Goal: Task Accomplishment & Management: Manage account settings

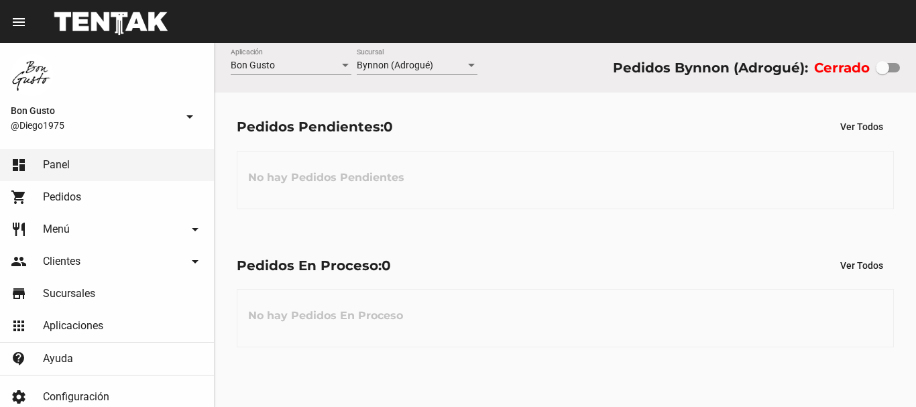
click at [890, 64] on div at bounding box center [887, 67] width 24 height 9
click at [882, 72] on input "checkbox" at bounding box center [881, 72] width 1 height 1
click at [893, 71] on div at bounding box center [892, 67] width 13 height 13
click at [882, 72] on input "checkbox" at bounding box center [881, 72] width 1 height 1
click at [892, 70] on div at bounding box center [887, 67] width 24 height 9
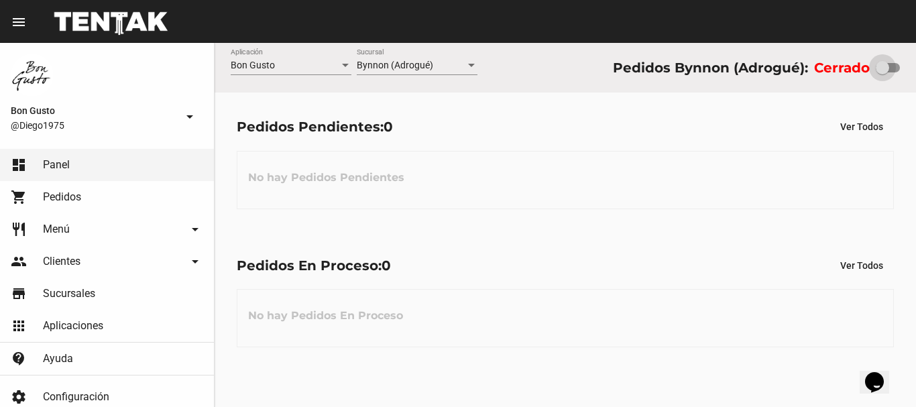
click at [882, 72] on input "checkbox" at bounding box center [881, 72] width 1 height 1
checkbox input "true"
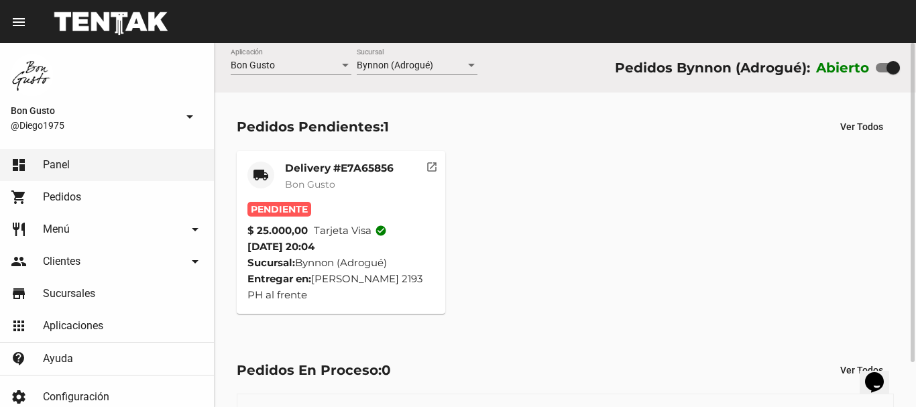
click at [438, 174] on button "open_in_new" at bounding box center [431, 164] width 27 height 27
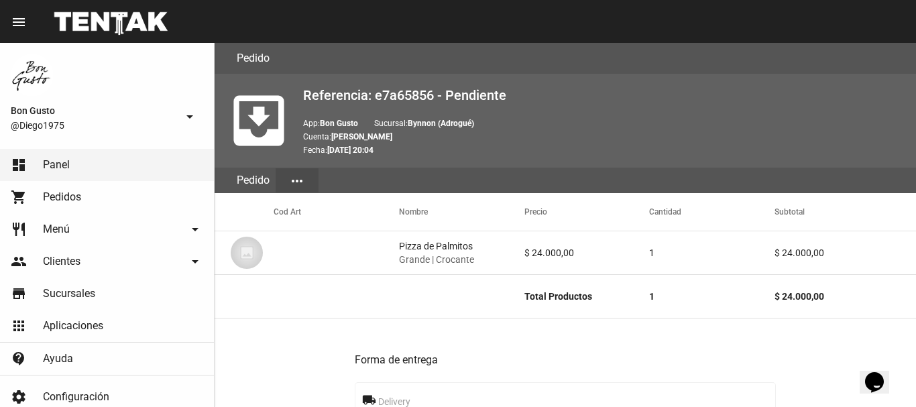
scroll to position [652, 0]
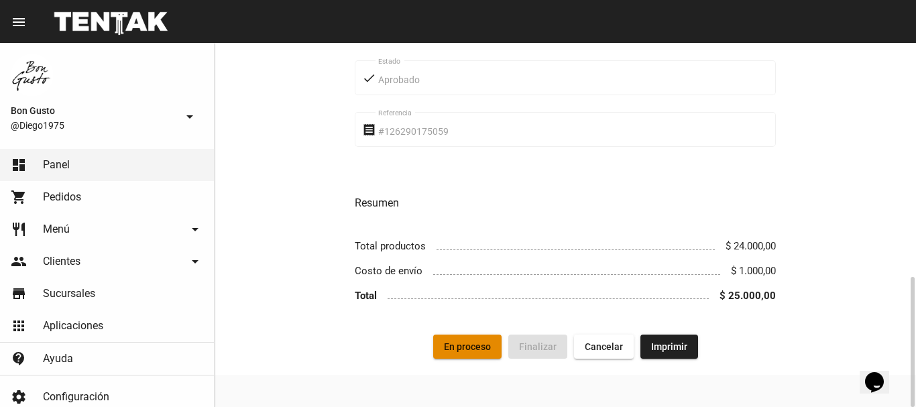
click at [467, 348] on span "En proceso" at bounding box center [467, 346] width 47 height 11
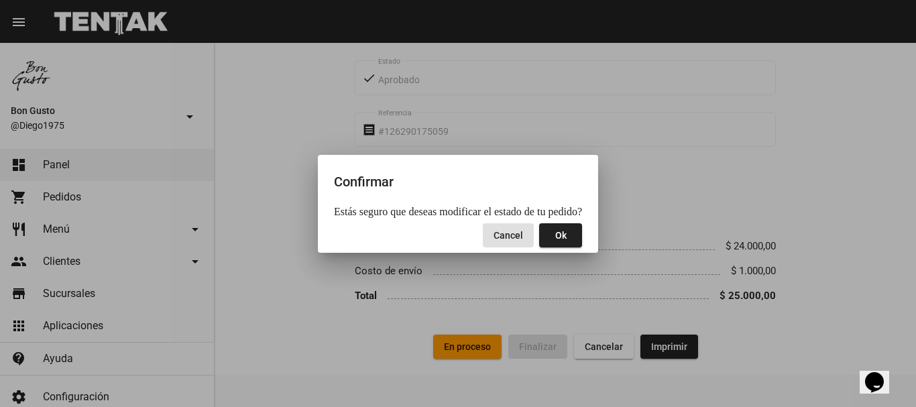
click at [558, 228] on button "Ok" at bounding box center [560, 235] width 43 height 24
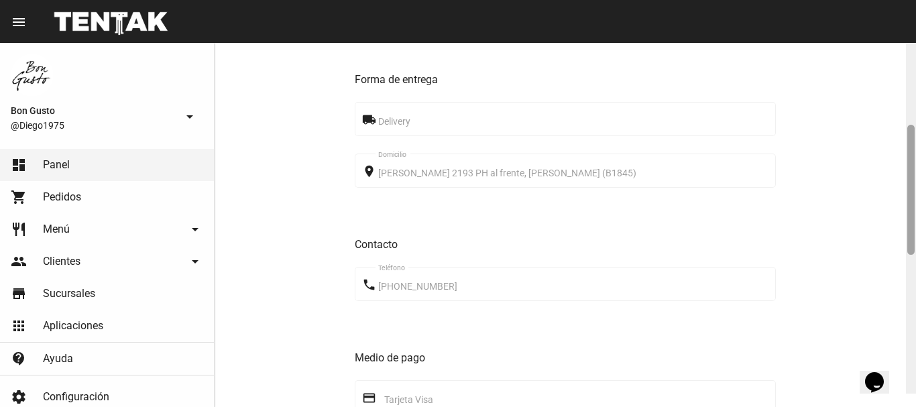
scroll to position [288, 0]
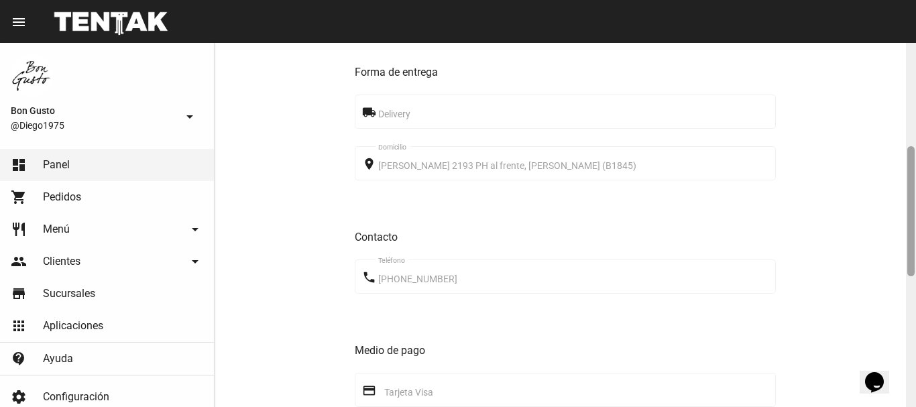
drag, startPoint x: 914, startPoint y: 154, endPoint x: 915, endPoint y: 257, distance: 103.2
click at [915, 257] on div at bounding box center [911, 225] width 10 height 364
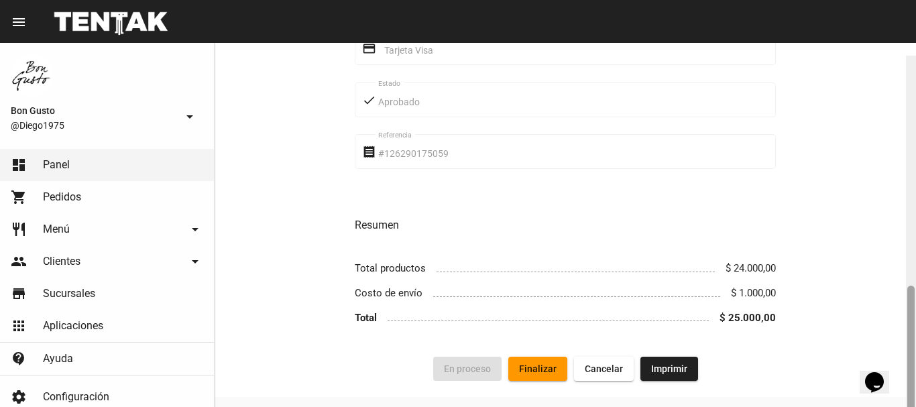
scroll to position [652, 0]
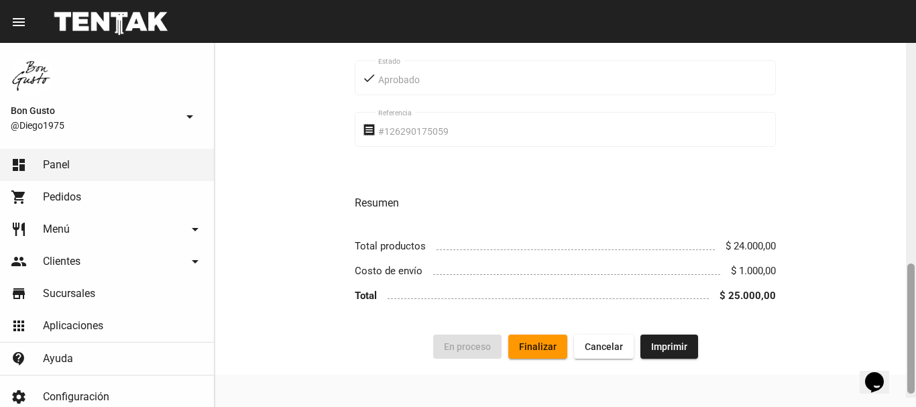
drag, startPoint x: 913, startPoint y: 217, endPoint x: 915, endPoint y: 349, distance: 132.7
click at [915, 349] on div at bounding box center [911, 216] width 10 height 364
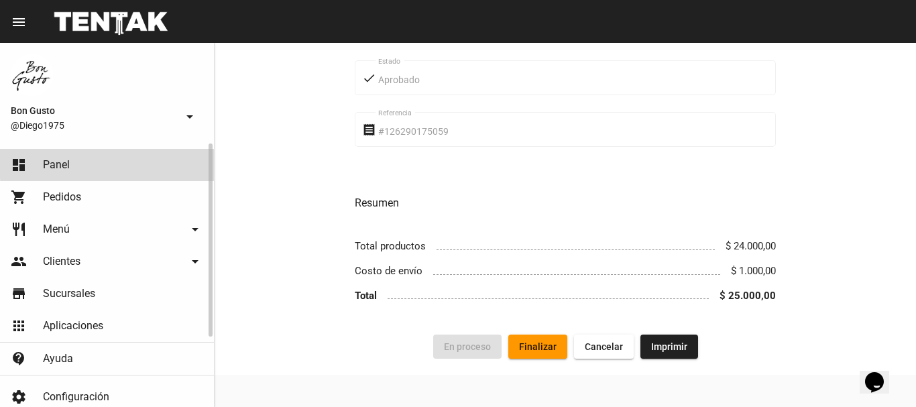
click at [170, 163] on link "dashboard Panel" at bounding box center [107, 165] width 214 height 32
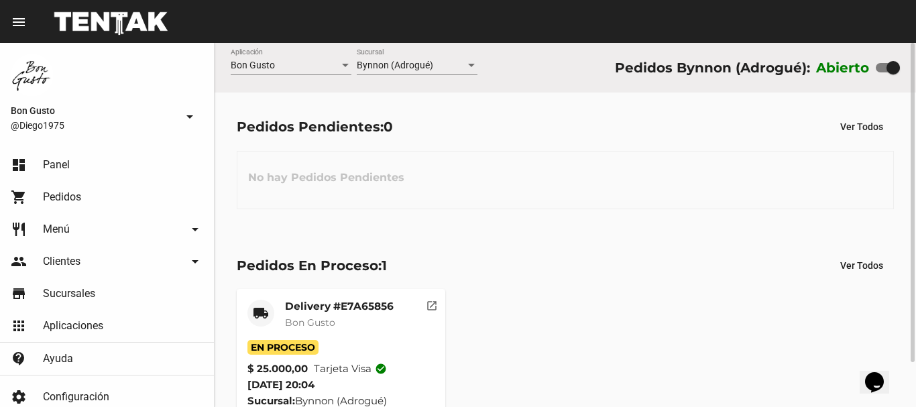
scroll to position [51, 0]
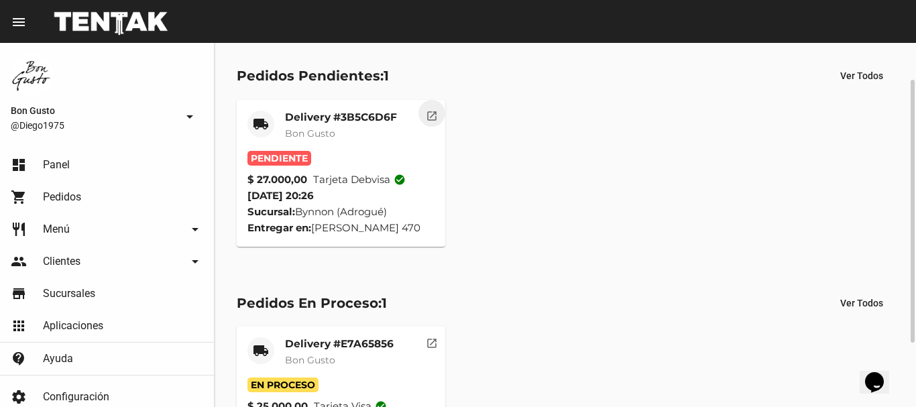
click at [427, 124] on button "open_in_new" at bounding box center [431, 113] width 27 height 27
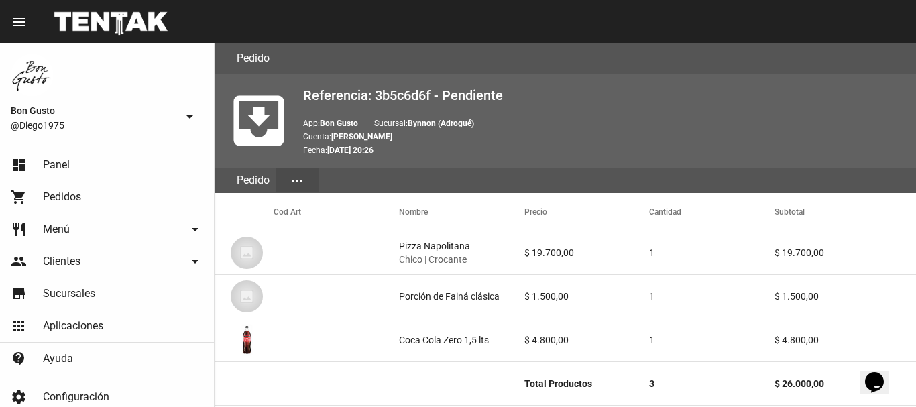
scroll to position [739, 0]
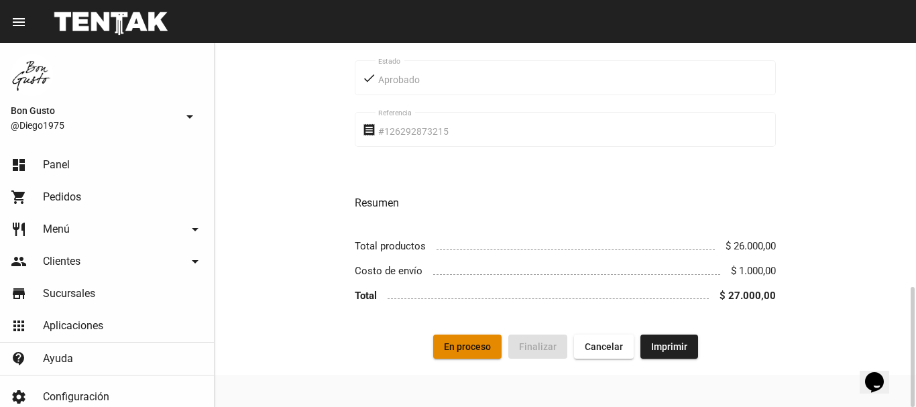
drag, startPoint x: 463, startPoint y: 354, endPoint x: 509, endPoint y: 346, distance: 46.9
click at [471, 348] on span "En proceso" at bounding box center [467, 346] width 47 height 11
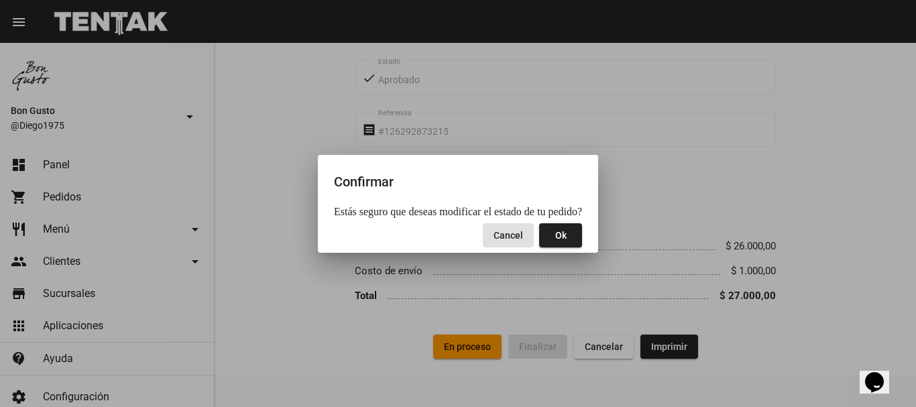
drag, startPoint x: 543, startPoint y: 221, endPoint x: 546, endPoint y: 236, distance: 15.6
click at [544, 227] on mat-dialog-actions "Cancel Ok" at bounding box center [458, 235] width 248 height 35
click at [546, 236] on button "Ok" at bounding box center [560, 235] width 43 height 24
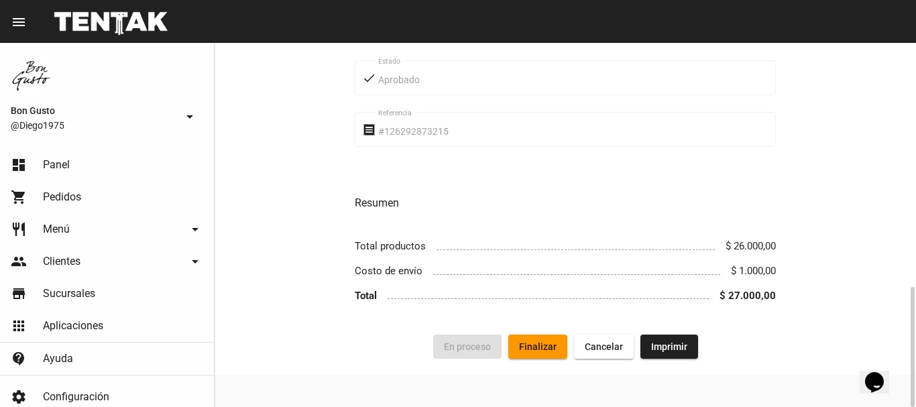
scroll to position [0, 0]
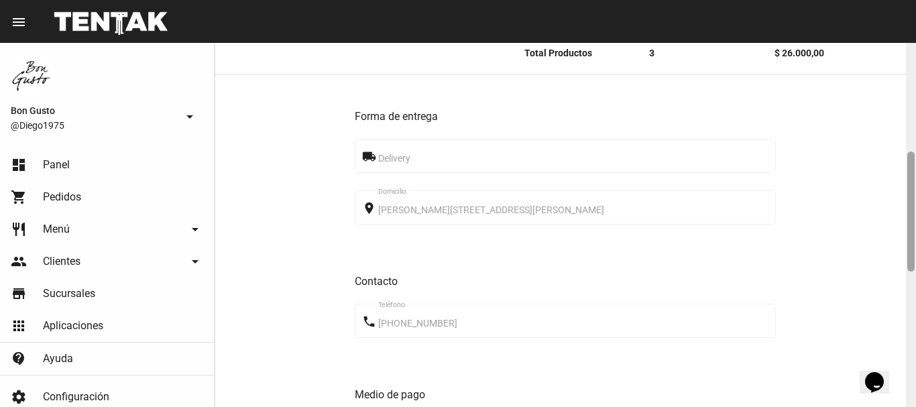
drag, startPoint x: 913, startPoint y: 127, endPoint x: 887, endPoint y: 243, distance: 119.5
click at [909, 239] on div at bounding box center [910, 211] width 7 height 120
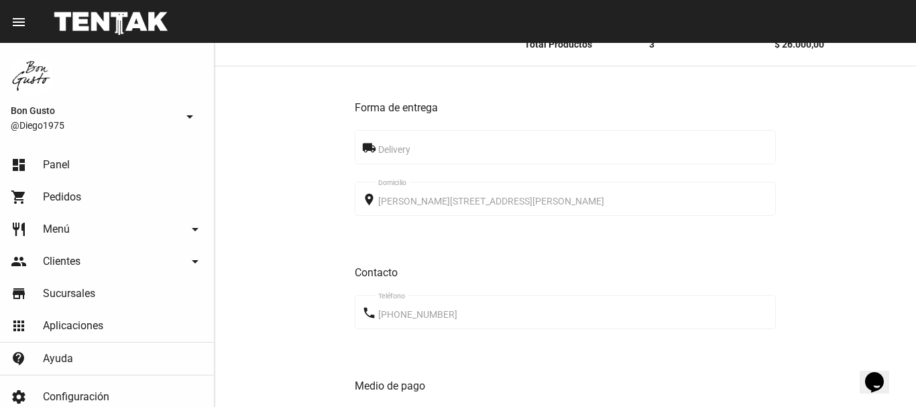
scroll to position [739, 0]
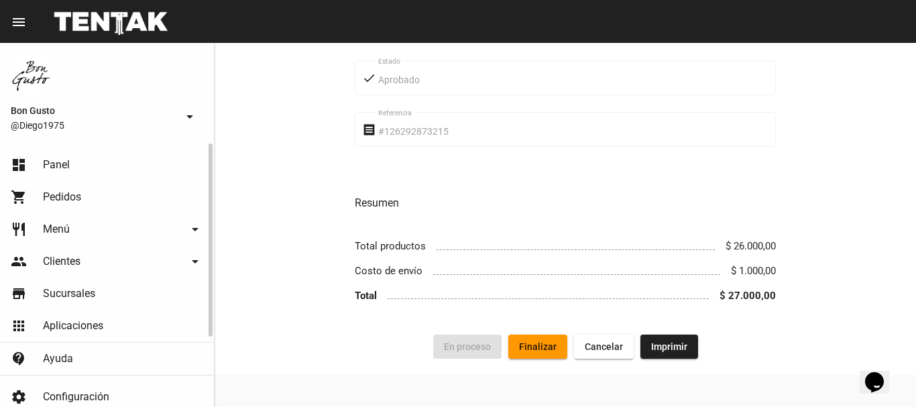
click at [72, 163] on link "dashboard Panel" at bounding box center [107, 165] width 214 height 32
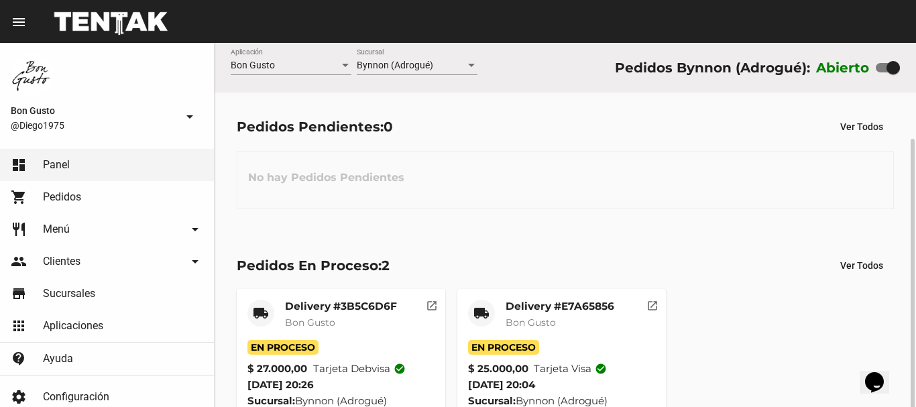
scroll to position [51, 0]
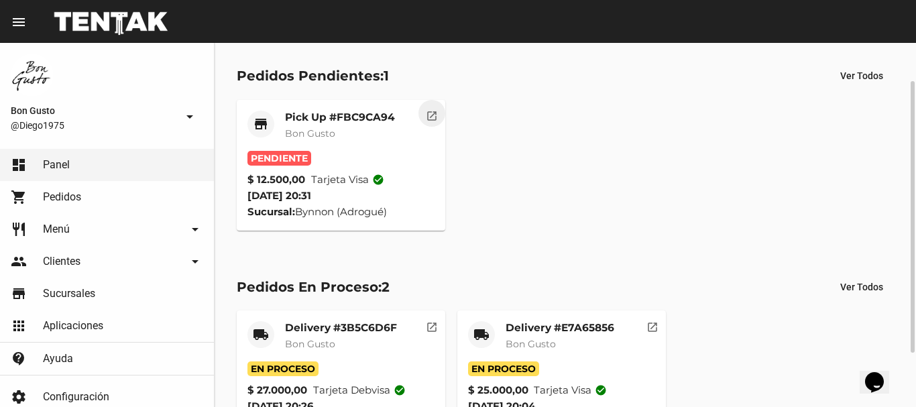
click at [426, 111] on mat-icon "open_in_new" at bounding box center [432, 114] width 12 height 12
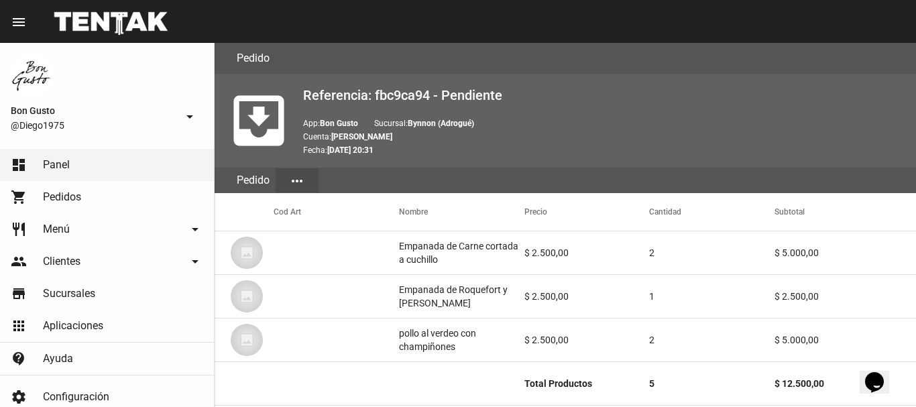
scroll to position [714, 0]
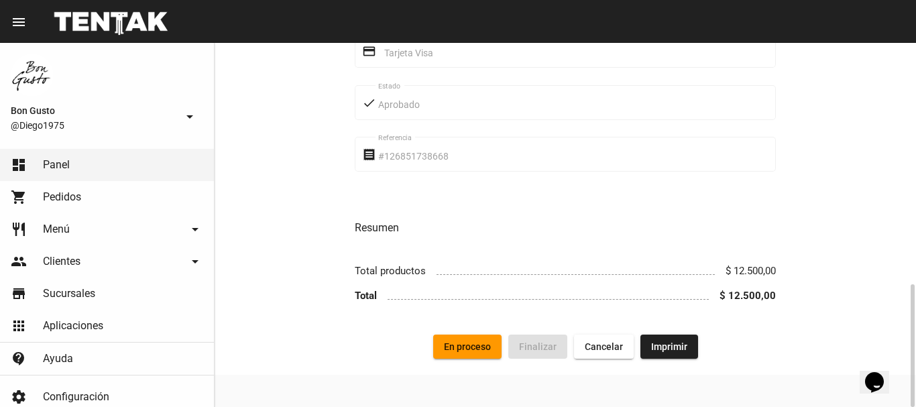
click at [463, 341] on span "En proceso" at bounding box center [467, 346] width 47 height 11
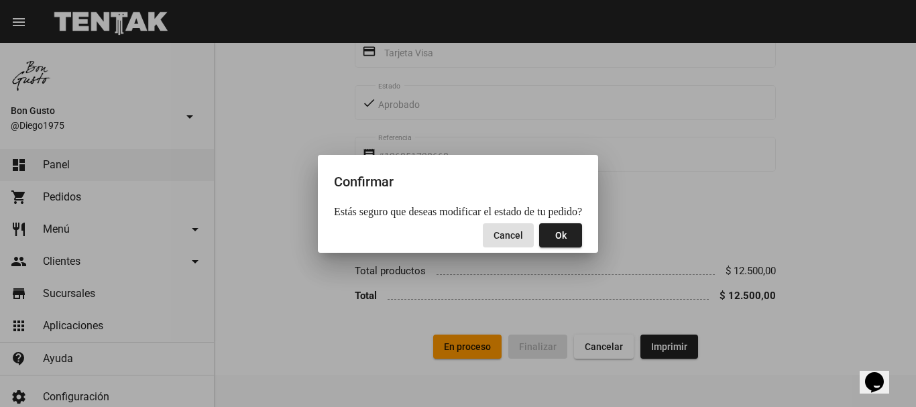
click at [555, 231] on span "Ok" at bounding box center [560, 235] width 11 height 11
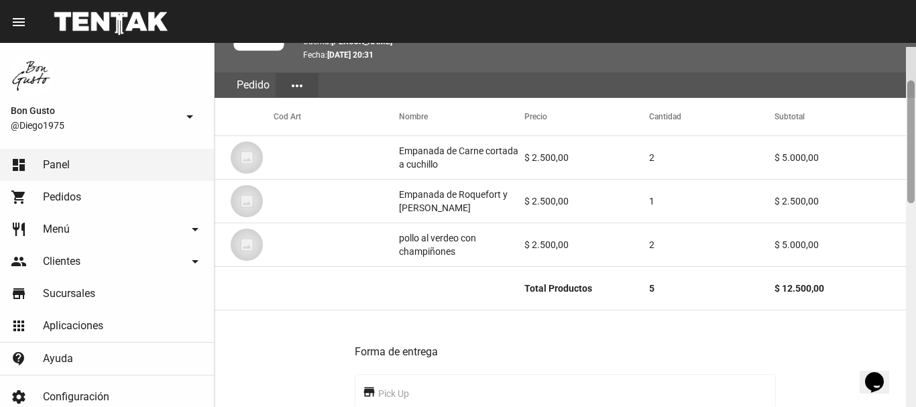
scroll to position [99, 0]
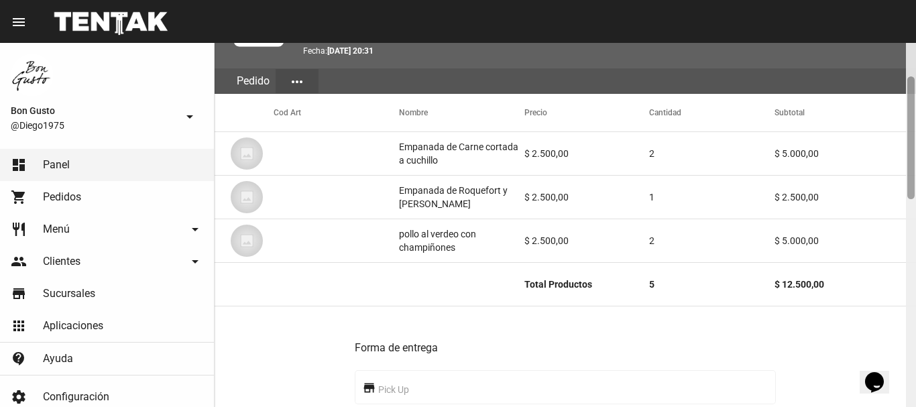
drag, startPoint x: 912, startPoint y: 84, endPoint x: 915, endPoint y: 118, distance: 33.7
click at [915, 118] on div at bounding box center [911, 225] width 10 height 364
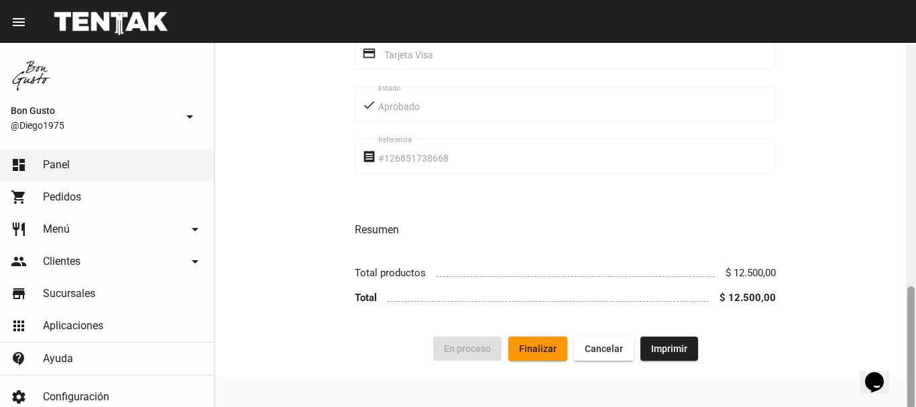
scroll to position [714, 0]
drag, startPoint x: 915, startPoint y: 131, endPoint x: 915, endPoint y: 326, distance: 194.4
click at [915, 326] on div at bounding box center [911, 225] width 10 height 364
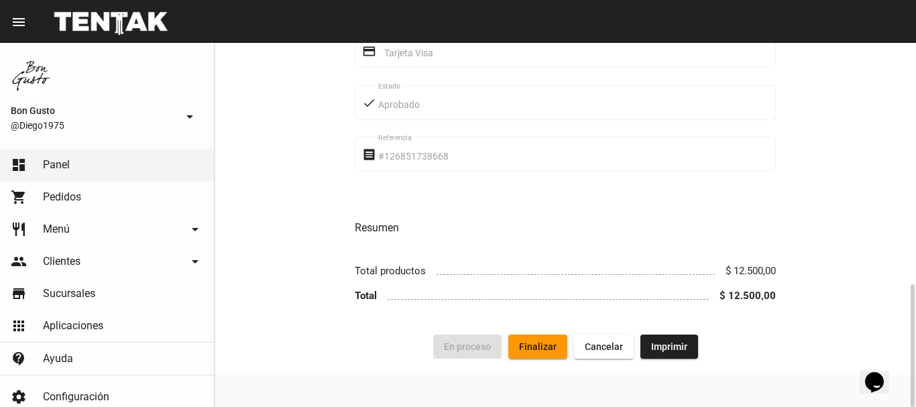
scroll to position [0, 0]
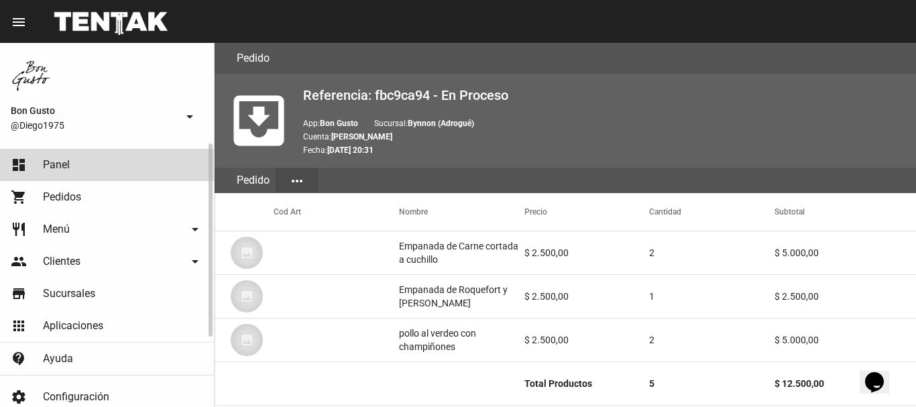
click at [167, 157] on link "dashboard Panel" at bounding box center [107, 165] width 214 height 32
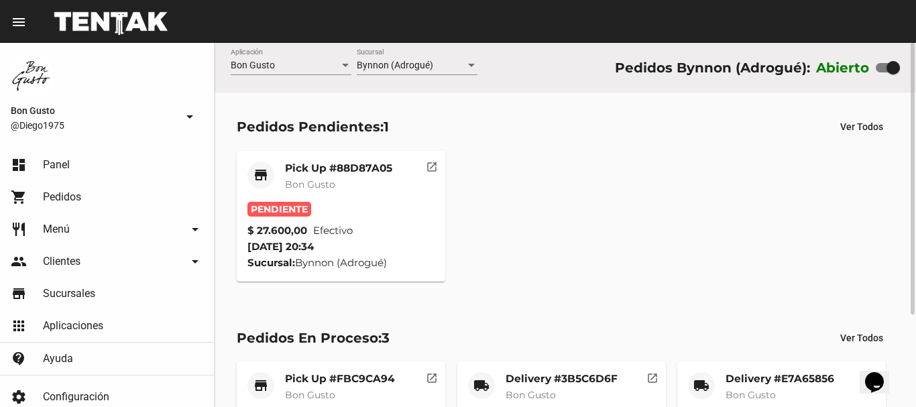
click at [430, 169] on mat-icon "open_in_new" at bounding box center [432, 165] width 12 height 12
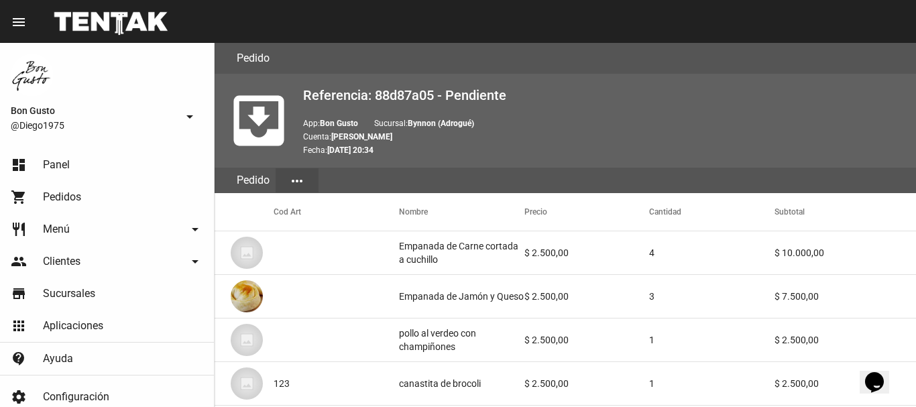
scroll to position [741, 0]
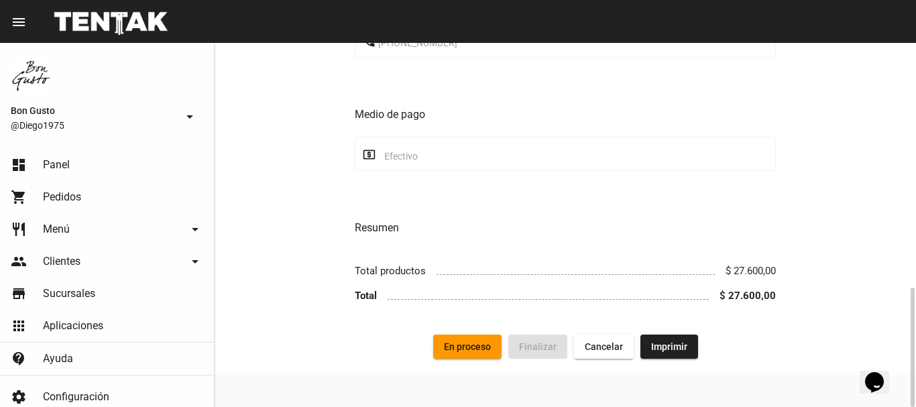
click at [471, 341] on button "En proceso" at bounding box center [467, 347] width 68 height 24
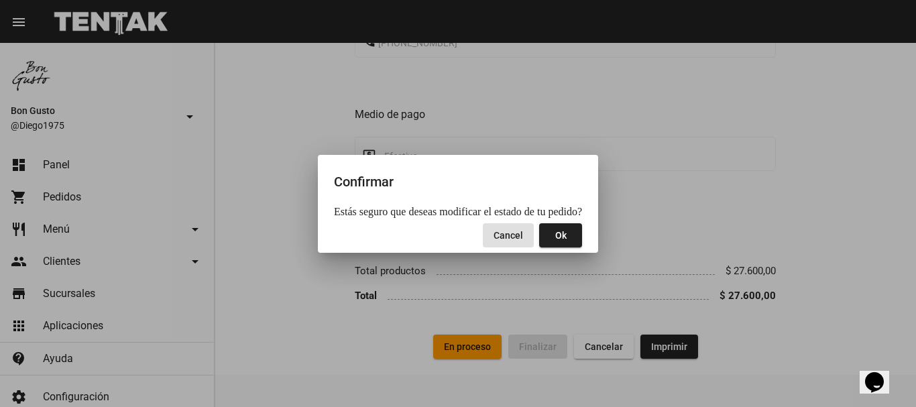
click at [566, 240] on button "Ok" at bounding box center [560, 235] width 43 height 24
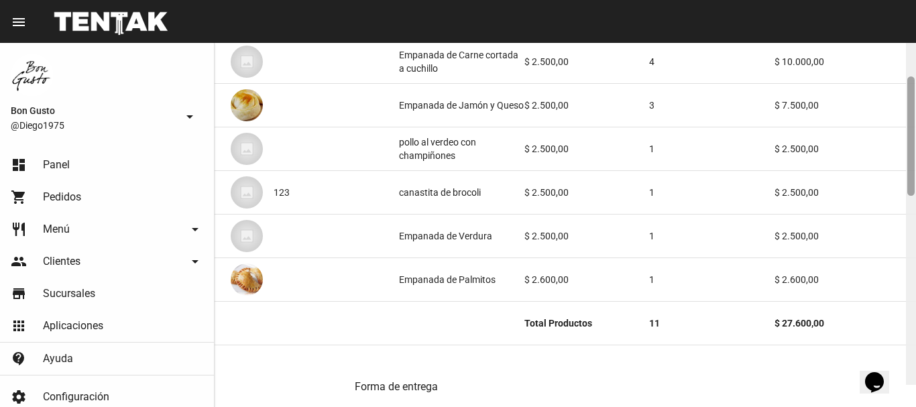
scroll to position [195, 0]
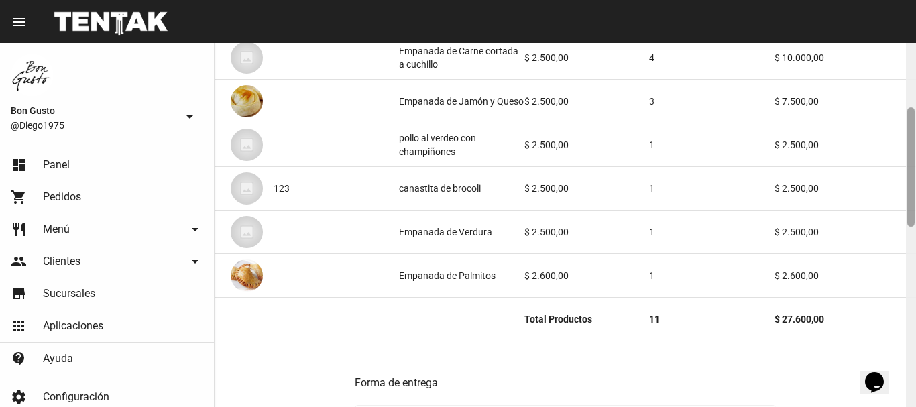
drag, startPoint x: 908, startPoint y: 48, endPoint x: 915, endPoint y: 113, distance: 64.7
click at [915, 113] on div at bounding box center [911, 225] width 10 height 364
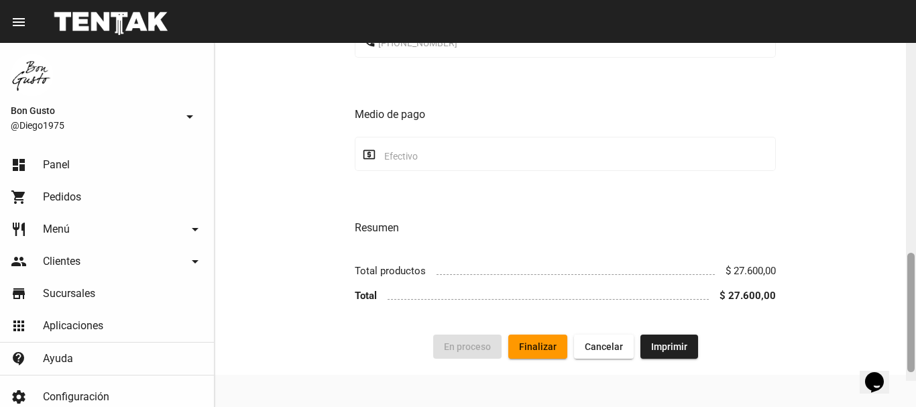
scroll to position [711, 0]
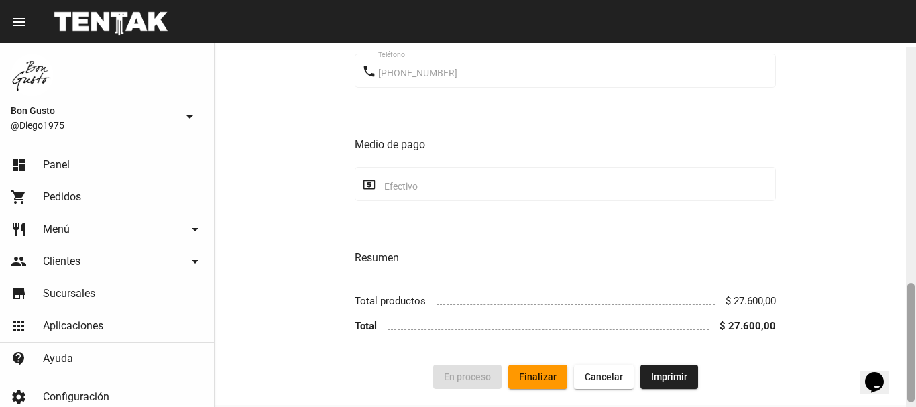
drag, startPoint x: 908, startPoint y: 121, endPoint x: 688, endPoint y: 291, distance: 278.1
click at [688, 291] on div "Pedido move_to_inbox Referencia: 88d87a05 - En Proceso App: Bon Gusto Sucursal:…" at bounding box center [565, 225] width 701 height 364
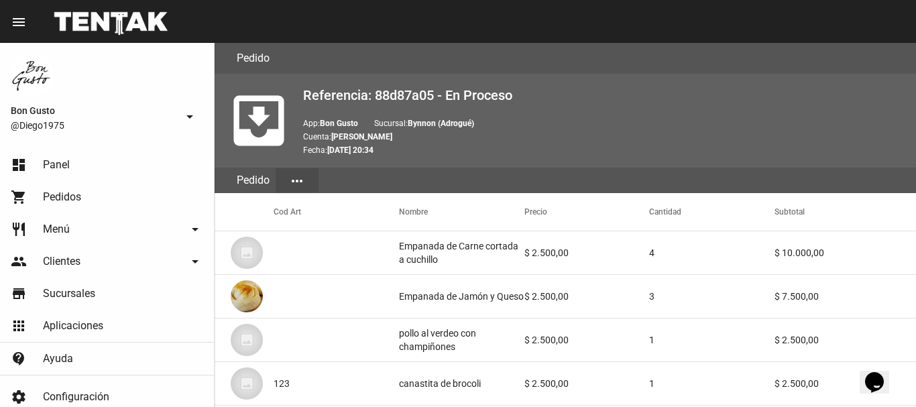
scroll to position [741, 0]
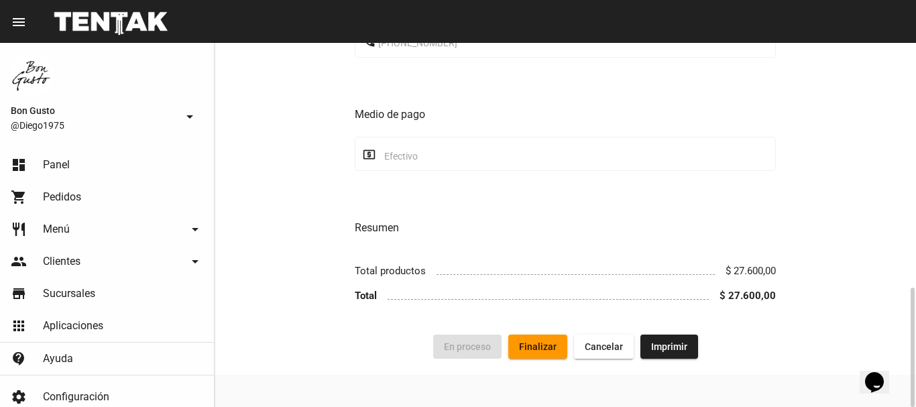
click at [544, 336] on button "Finalizar" at bounding box center [537, 347] width 59 height 24
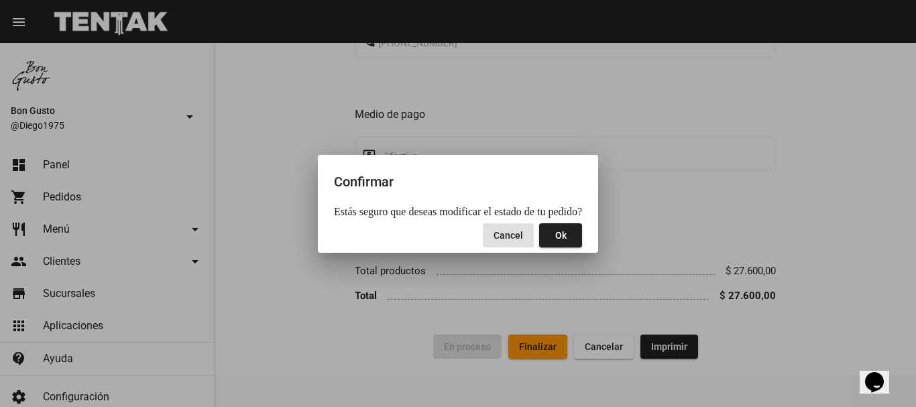
click at [791, 170] on div at bounding box center [458, 203] width 916 height 407
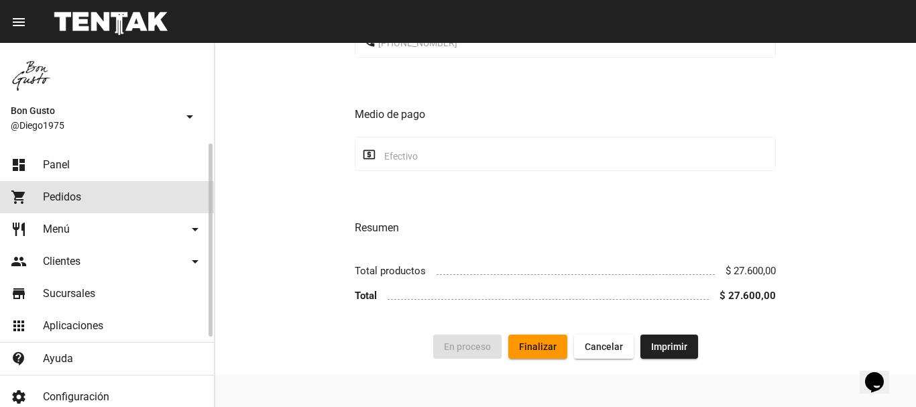
click at [59, 198] on span "Pedidos" at bounding box center [62, 196] width 38 height 13
click at [72, 171] on link "dashboard Panel" at bounding box center [107, 165] width 214 height 32
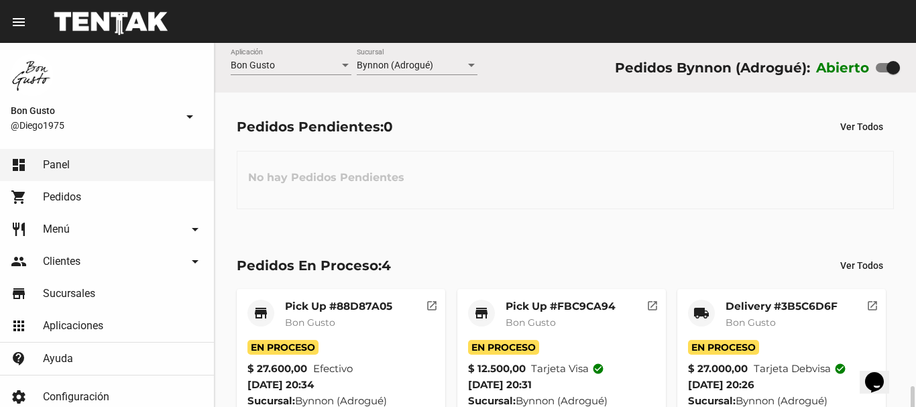
scroll to position [210, 0]
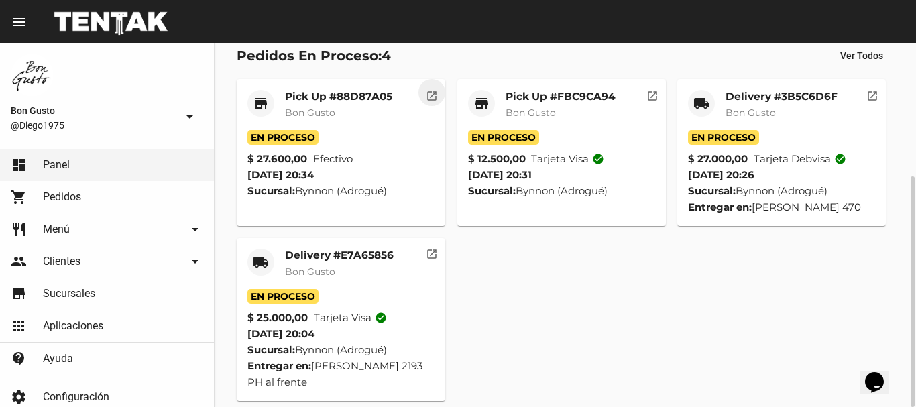
click at [438, 98] on button "open_in_new" at bounding box center [431, 92] width 27 height 27
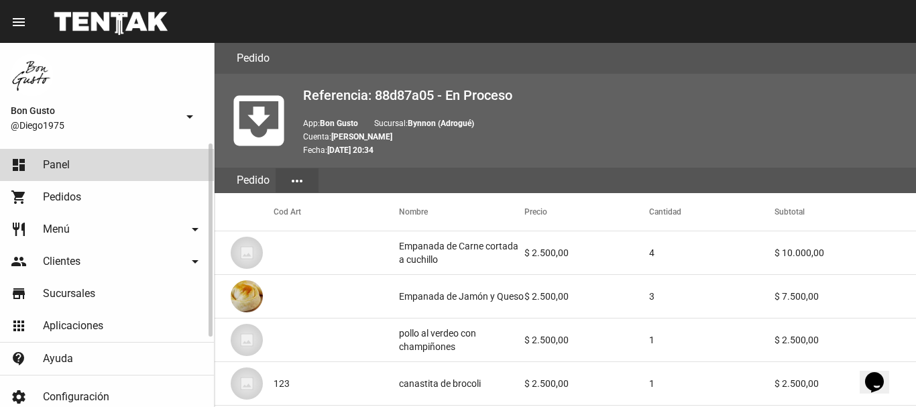
click at [95, 160] on link "dashboard Panel" at bounding box center [107, 165] width 214 height 32
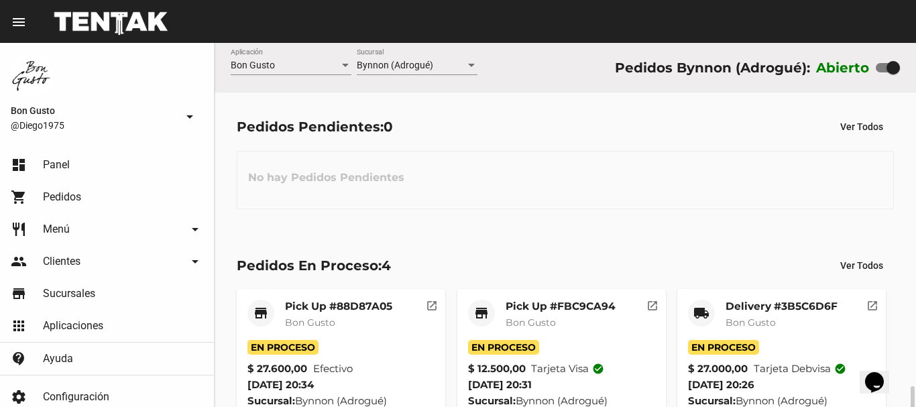
scroll to position [210, 0]
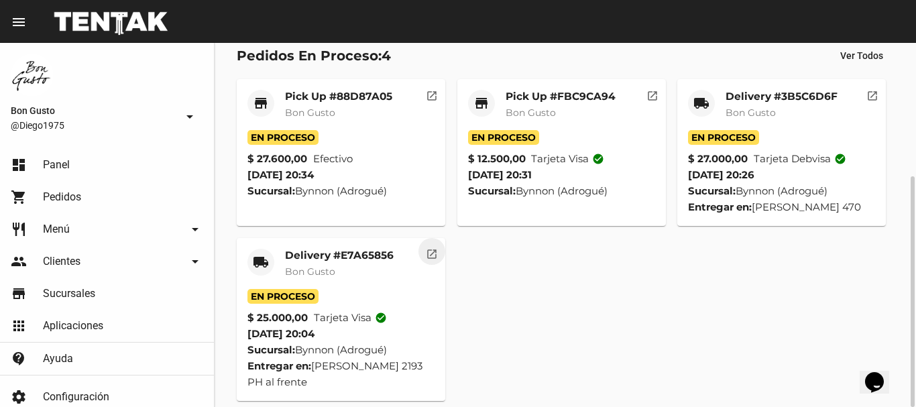
click at [432, 255] on mat-icon "open_in_new" at bounding box center [432, 252] width 12 height 12
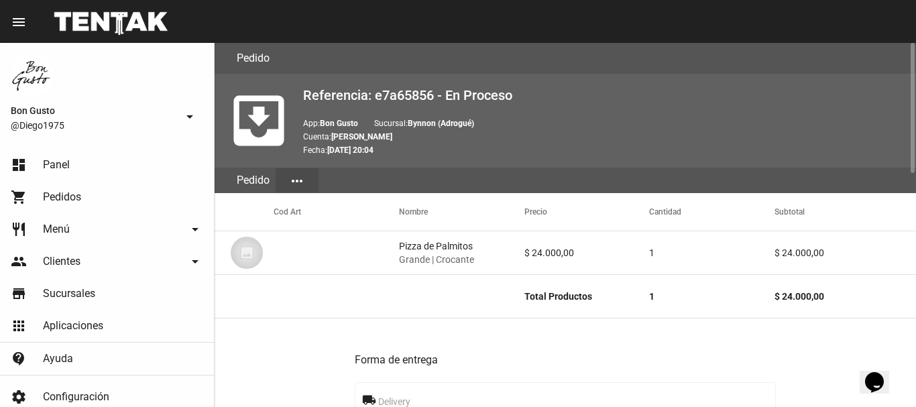
scroll to position [652, 0]
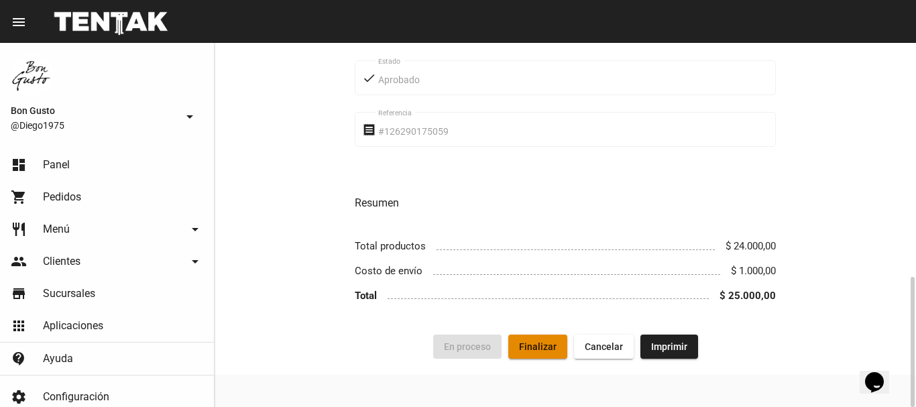
click at [546, 338] on button "Finalizar" at bounding box center [537, 347] width 59 height 24
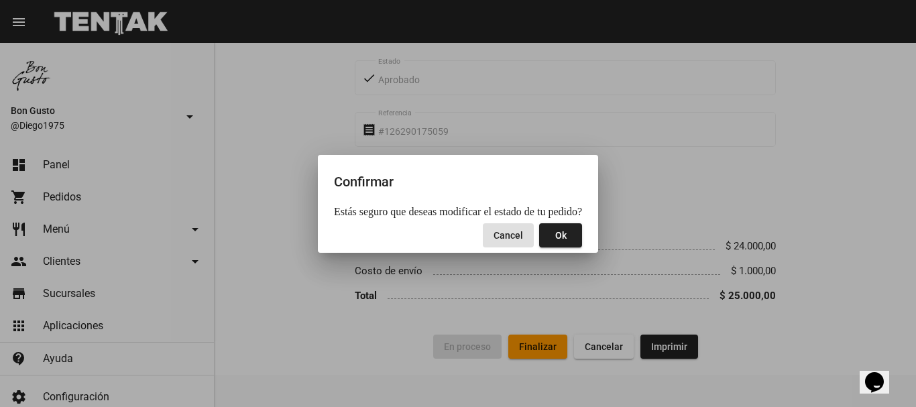
click at [543, 239] on button "Ok" at bounding box center [560, 235] width 43 height 24
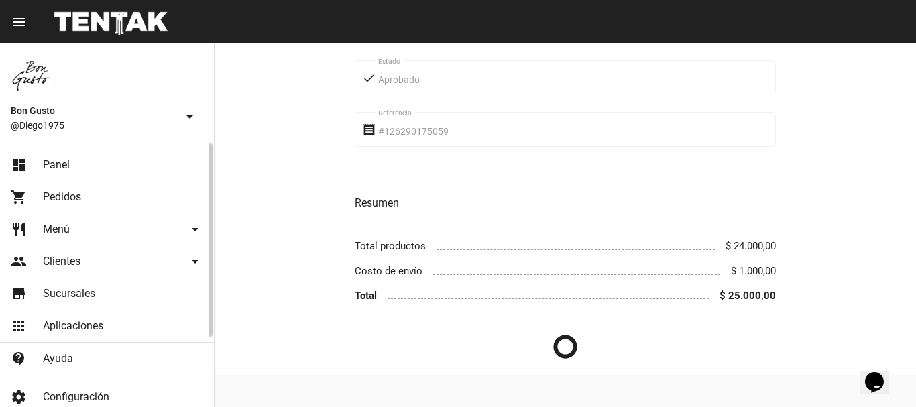
click at [53, 158] on span "Panel" at bounding box center [56, 164] width 27 height 13
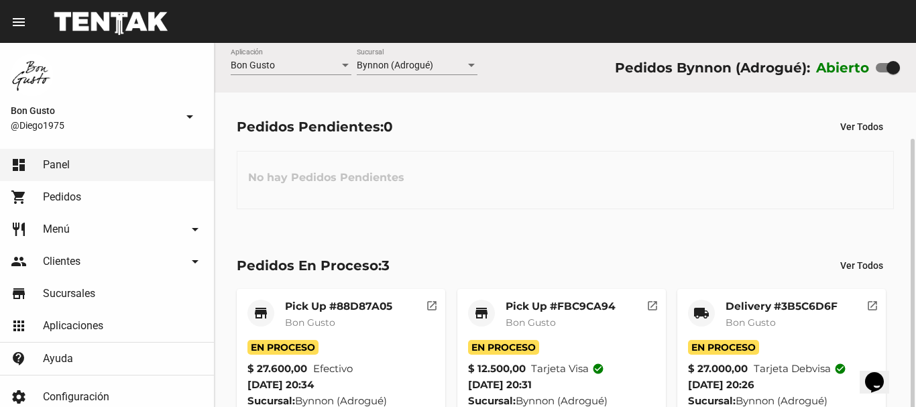
scroll to position [51, 0]
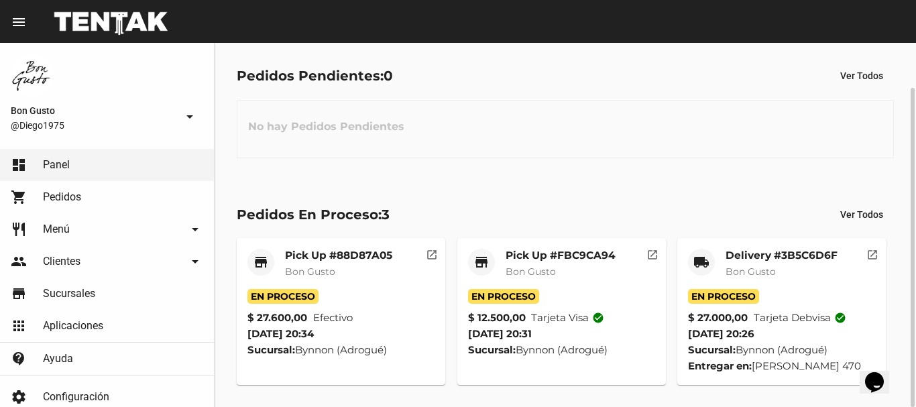
click at [559, 269] on mat-card-subtitle "Bon Gusto" at bounding box center [560, 271] width 110 height 13
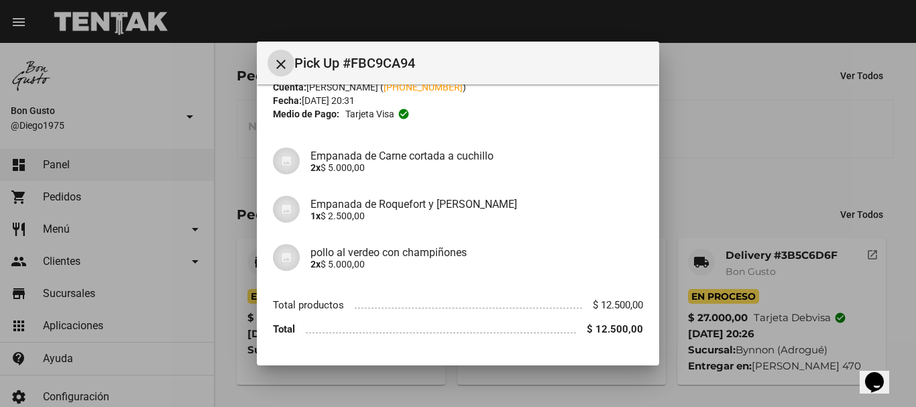
scroll to position [85, 0]
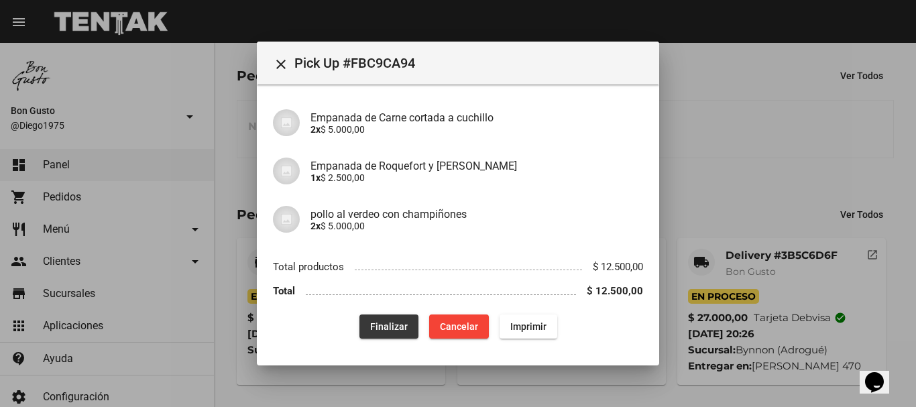
click at [362, 320] on button "Finalizar" at bounding box center [388, 326] width 59 height 24
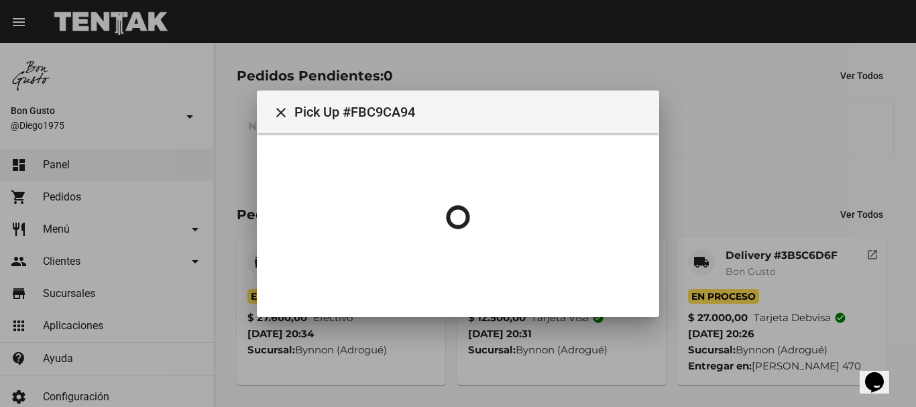
scroll to position [0, 0]
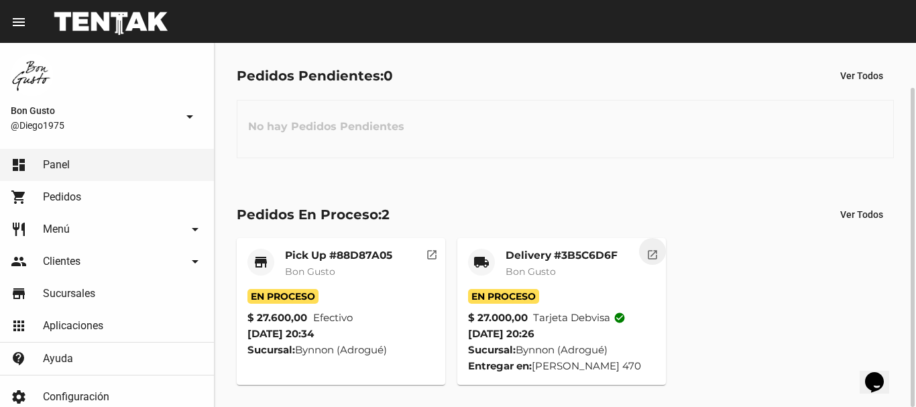
click at [651, 256] on mat-icon "open_in_new" at bounding box center [652, 253] width 12 height 12
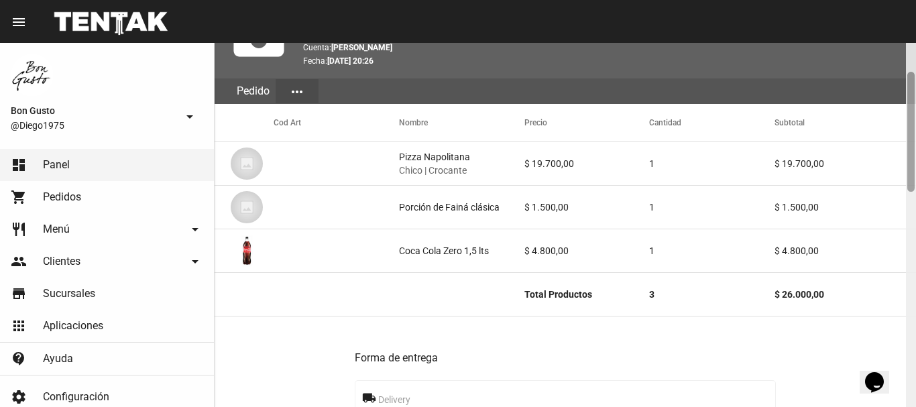
scroll to position [91, 0]
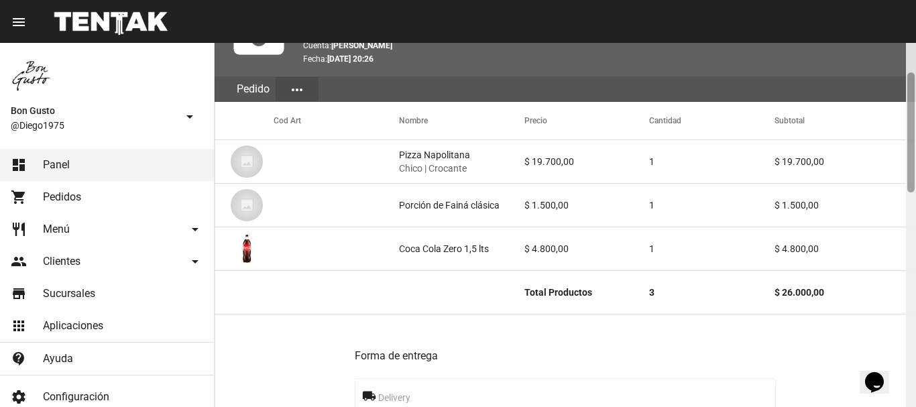
drag, startPoint x: 912, startPoint y: 122, endPoint x: 915, endPoint y: 152, distance: 30.3
click at [915, 152] on div at bounding box center [911, 225] width 10 height 364
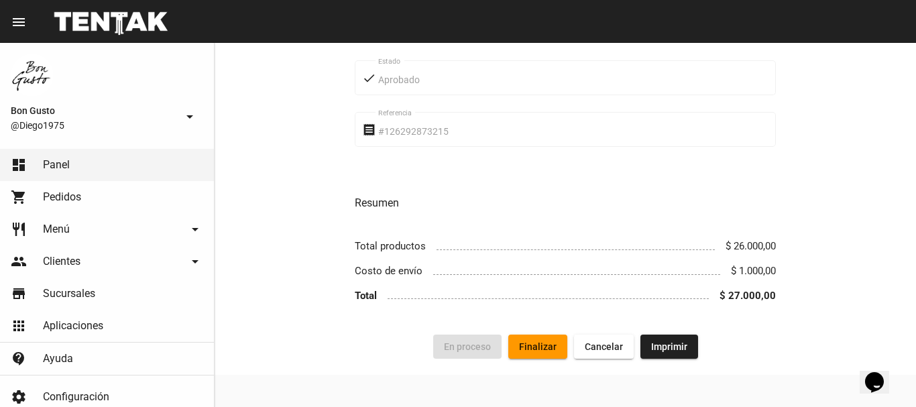
click at [536, 342] on span "Finalizar" at bounding box center [538, 346] width 38 height 11
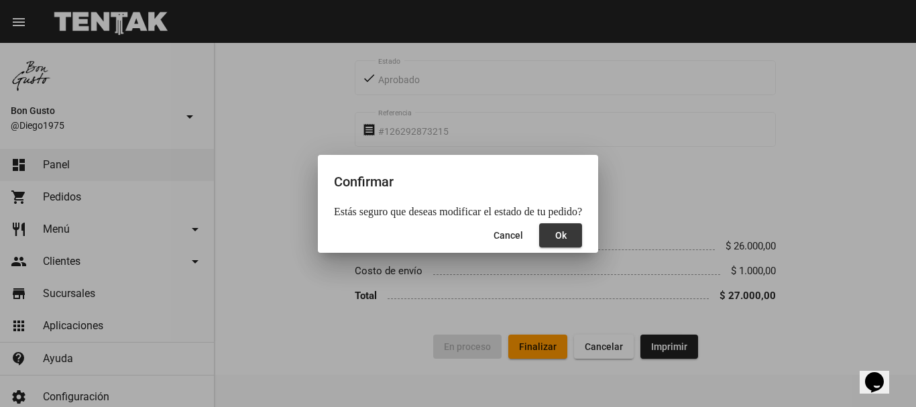
click at [560, 229] on button "Ok" at bounding box center [560, 235] width 43 height 24
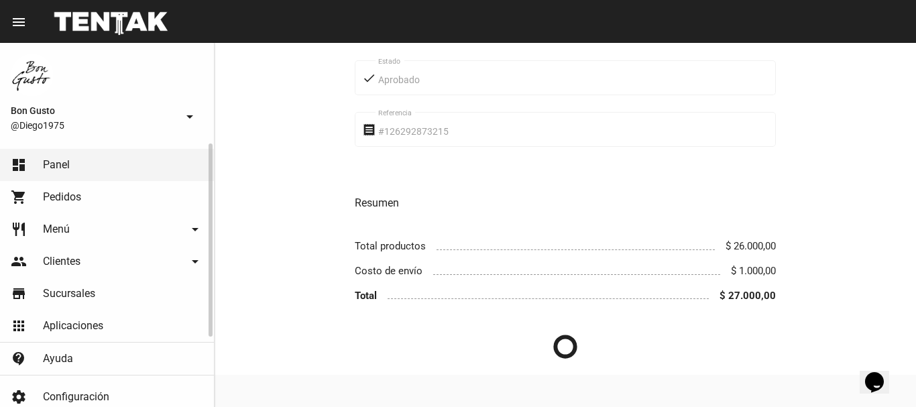
click at [147, 168] on link "dashboard Panel" at bounding box center [107, 165] width 214 height 32
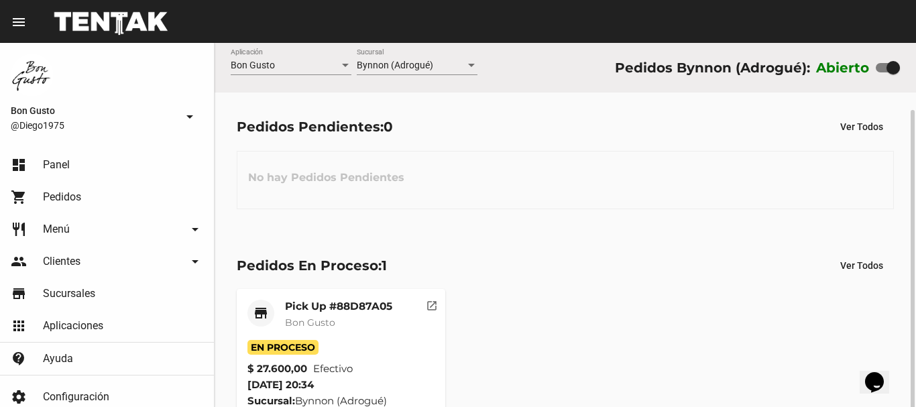
scroll to position [35, 0]
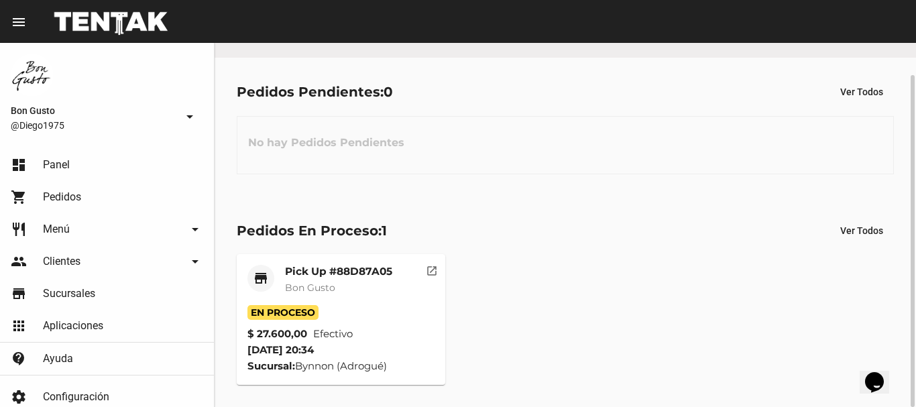
click at [438, 265] on button "open_in_new" at bounding box center [431, 267] width 27 height 27
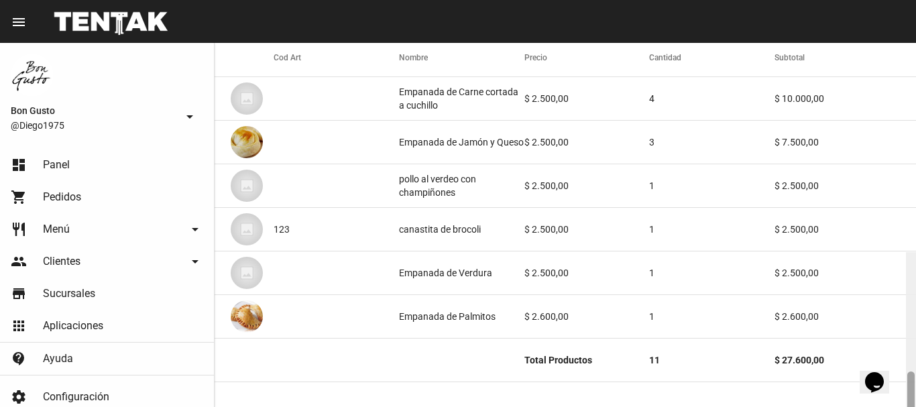
scroll to position [741, 0]
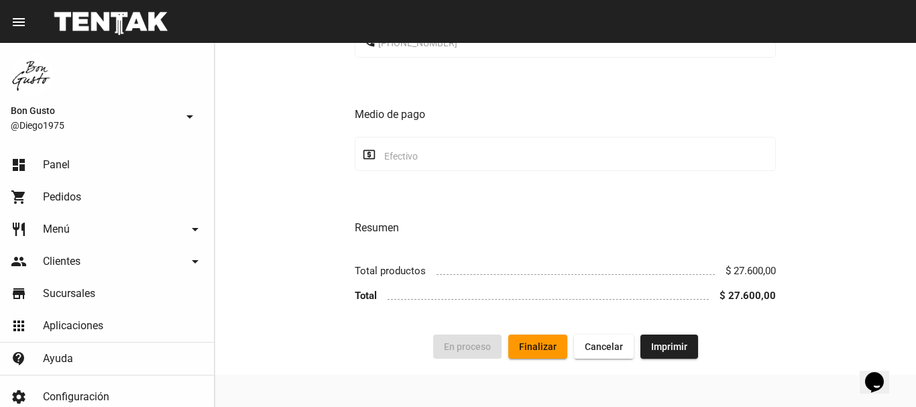
drag, startPoint x: 908, startPoint y: 92, endPoint x: 905, endPoint y: 361, distance: 269.5
click at [538, 342] on span "Finalizar" at bounding box center [538, 346] width 38 height 11
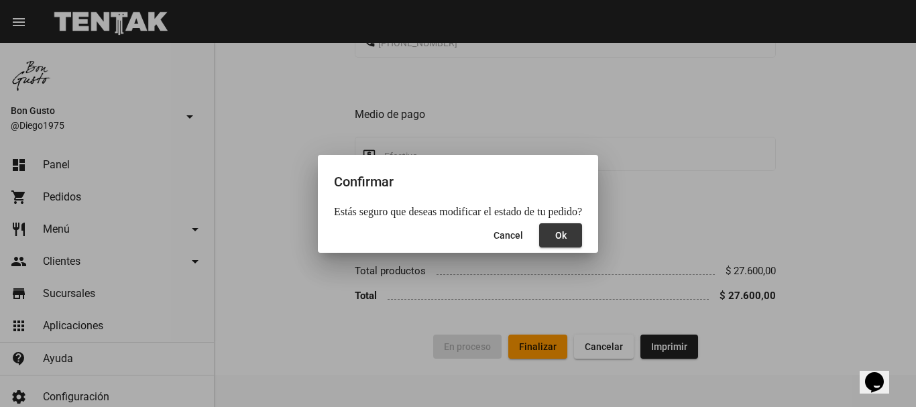
click at [560, 232] on button "Ok" at bounding box center [560, 235] width 43 height 24
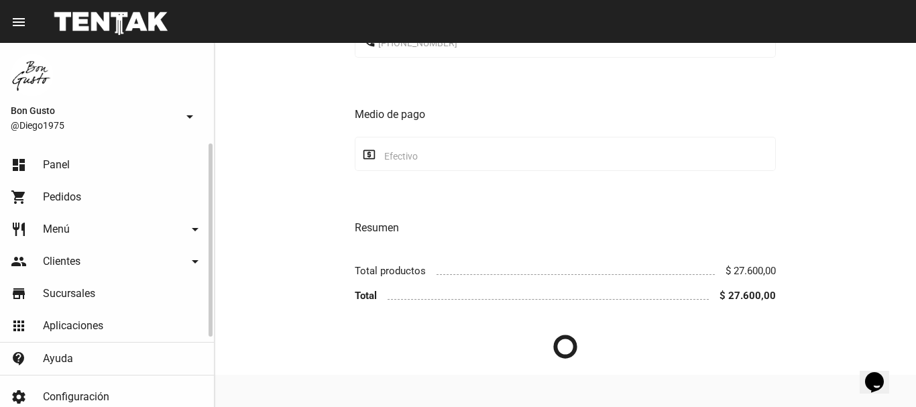
click at [154, 162] on link "dashboard Panel" at bounding box center [107, 165] width 214 height 32
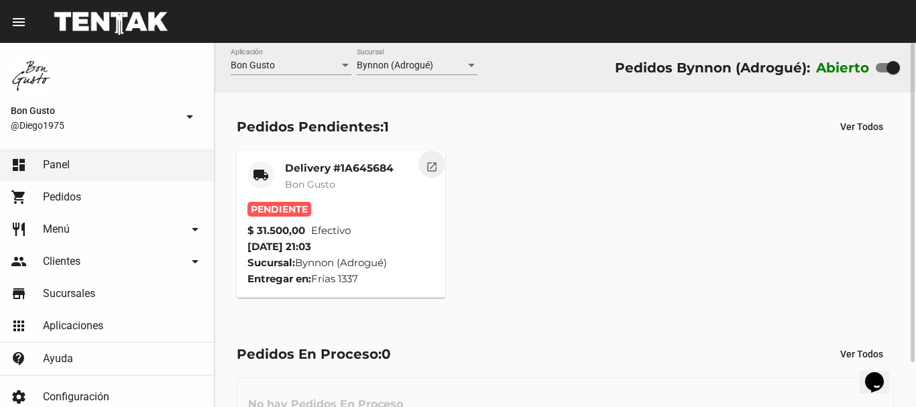
click at [427, 171] on mat-icon "open_in_new" at bounding box center [432, 165] width 12 height 12
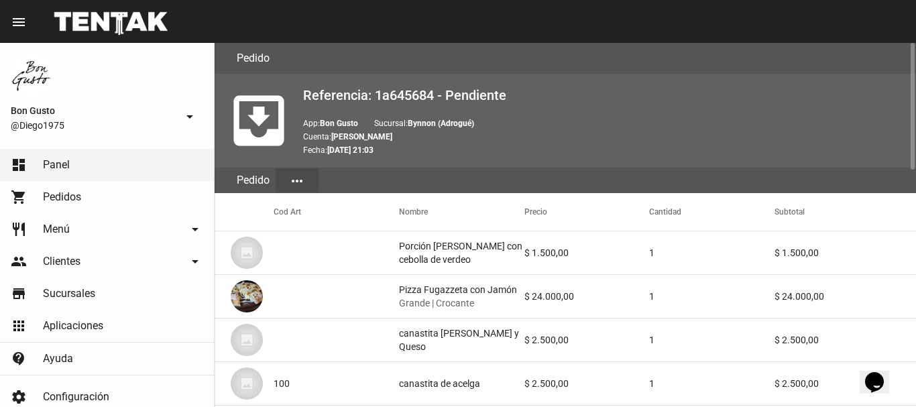
scroll to position [679, 0]
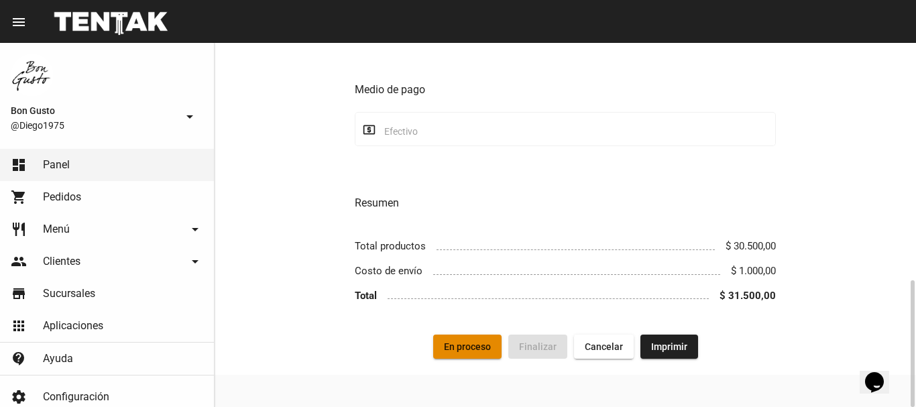
click at [458, 341] on button "En proceso" at bounding box center [467, 347] width 68 height 24
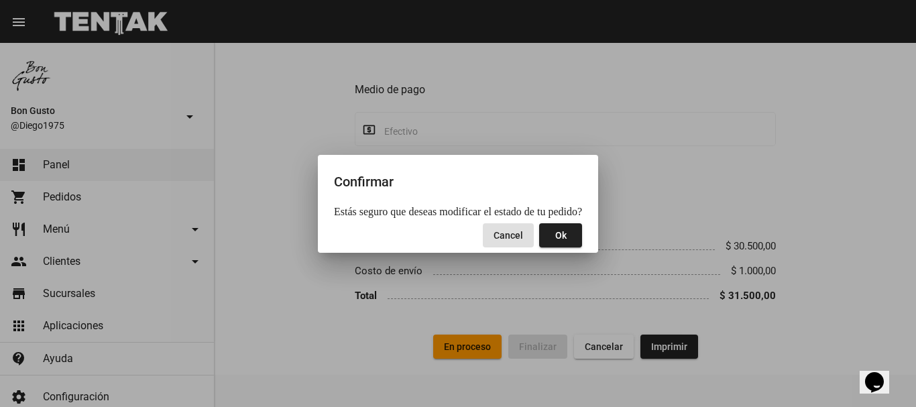
click at [558, 237] on span "Ok" at bounding box center [560, 235] width 11 height 11
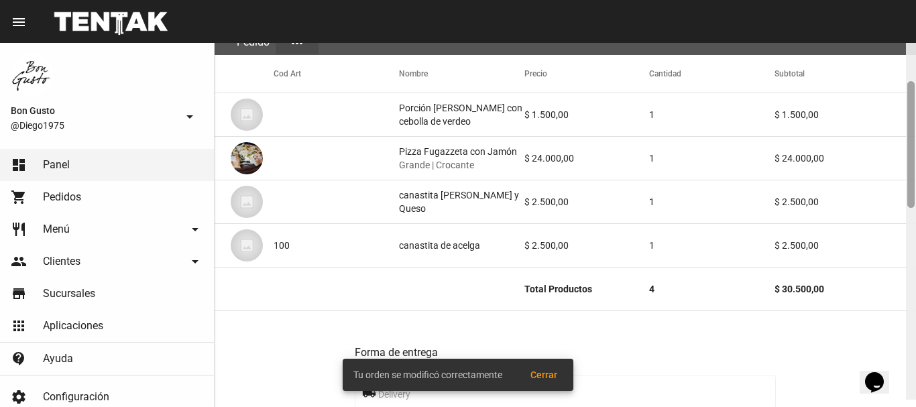
scroll to position [147, 0]
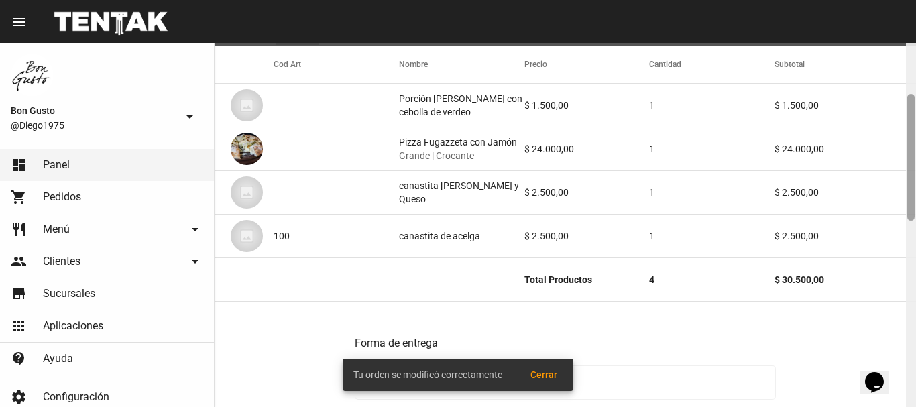
drag, startPoint x: 910, startPoint y: 113, endPoint x: 915, endPoint y: 164, distance: 51.9
click at [915, 164] on div at bounding box center [911, 225] width 10 height 364
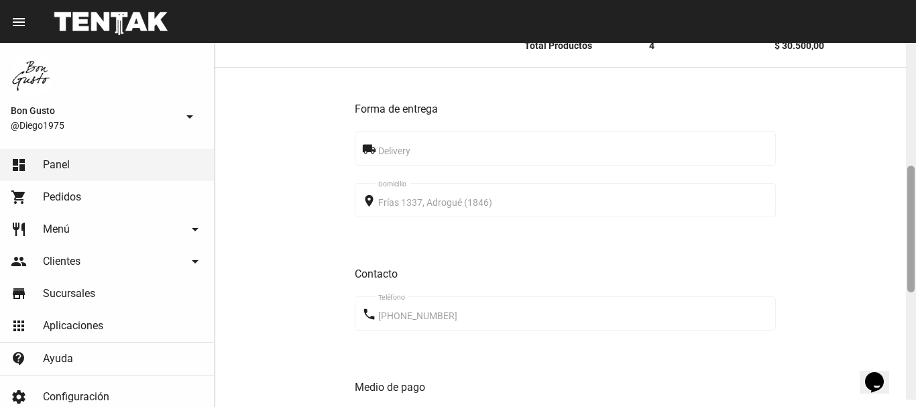
scroll to position [391, 0]
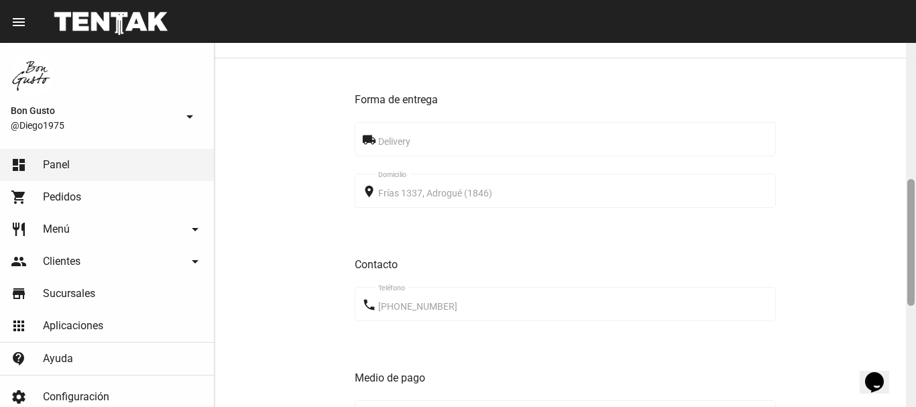
drag, startPoint x: 912, startPoint y: 123, endPoint x: 733, endPoint y: 96, distance: 181.6
click at [901, 208] on div "Pedido move_to_inbox Referencia: 1a645684 - En Proceso App: Bon Gusto Sucursal:…" at bounding box center [565, 225] width 701 height 364
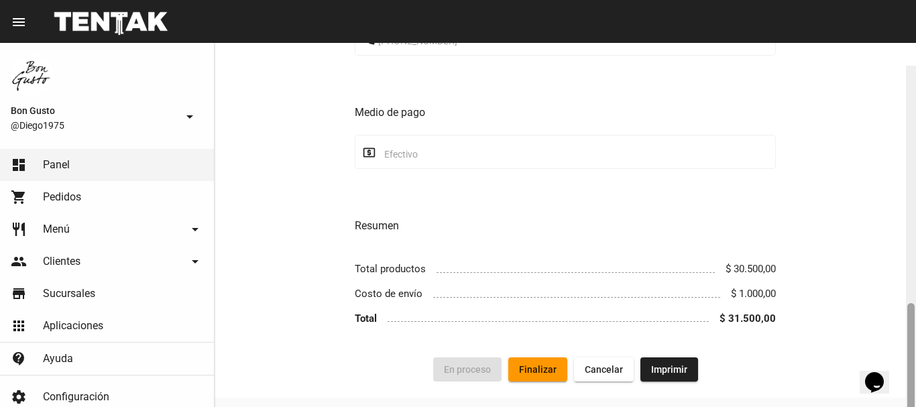
scroll to position [679, 0]
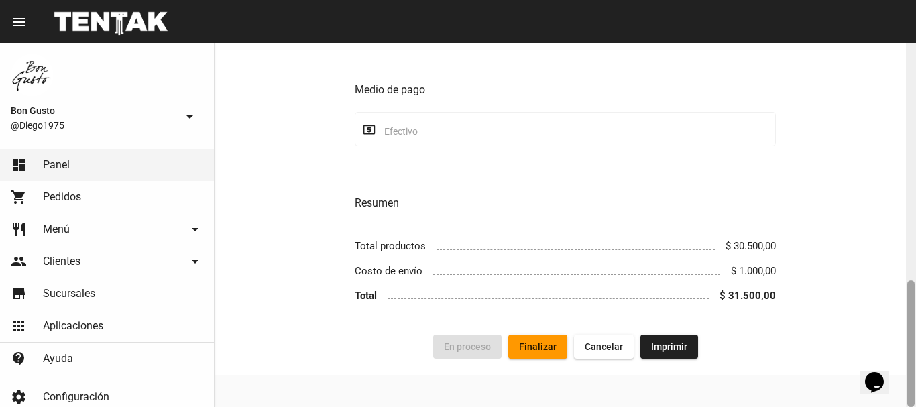
drag, startPoint x: 909, startPoint y: 296, endPoint x: 915, endPoint y: 344, distance: 48.6
click at [915, 344] on div at bounding box center [911, 225] width 10 height 364
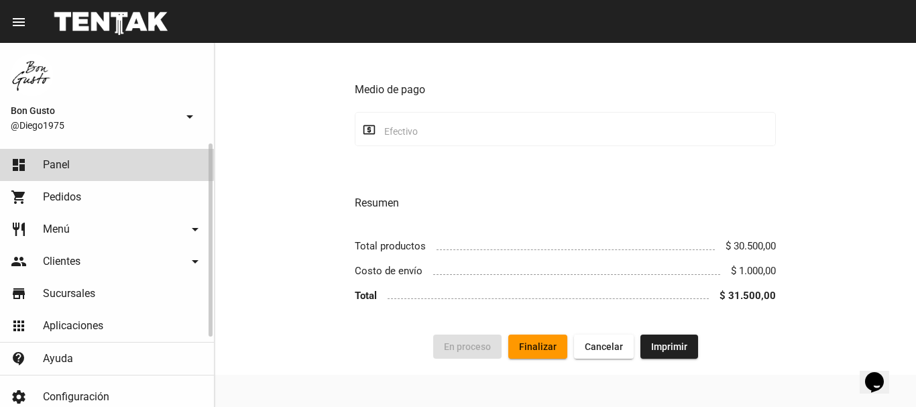
click at [100, 162] on link "dashboard Panel" at bounding box center [107, 165] width 214 height 32
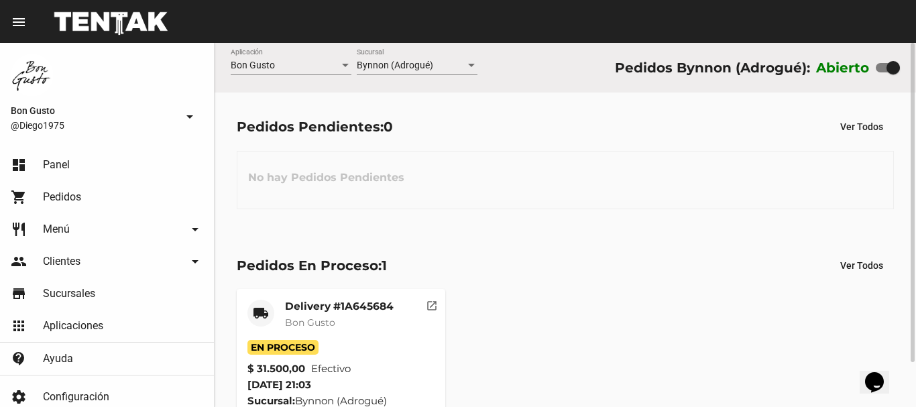
scroll to position [51, 0]
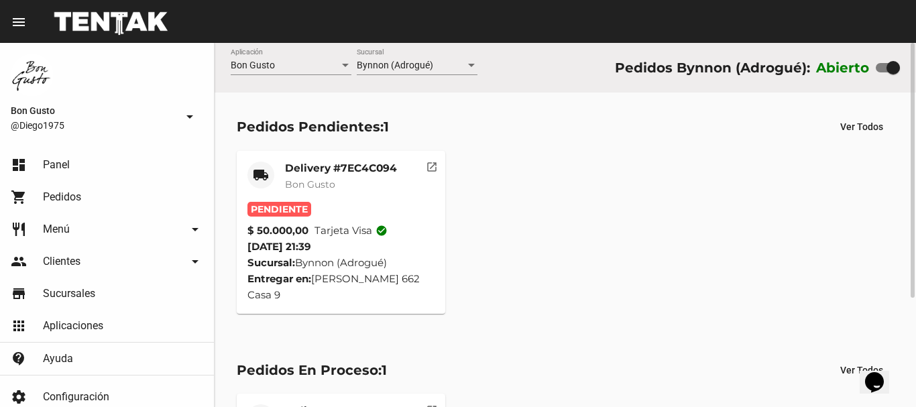
click at [434, 168] on mat-icon "open_in_new" at bounding box center [432, 165] width 12 height 12
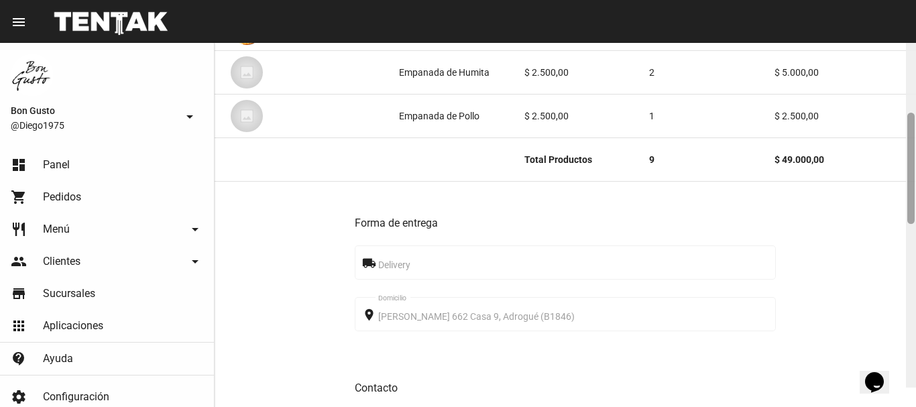
scroll to position [313, 0]
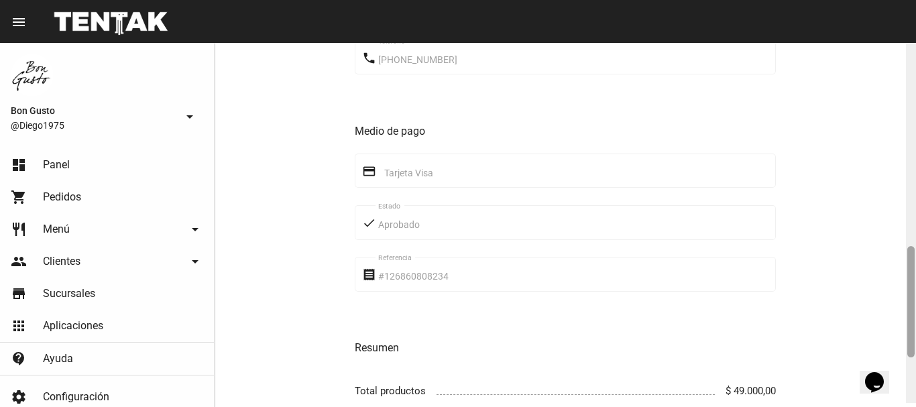
drag, startPoint x: 912, startPoint y: 70, endPoint x: 909, endPoint y: 279, distance: 208.5
click at [909, 279] on div at bounding box center [910, 301] width 7 height 111
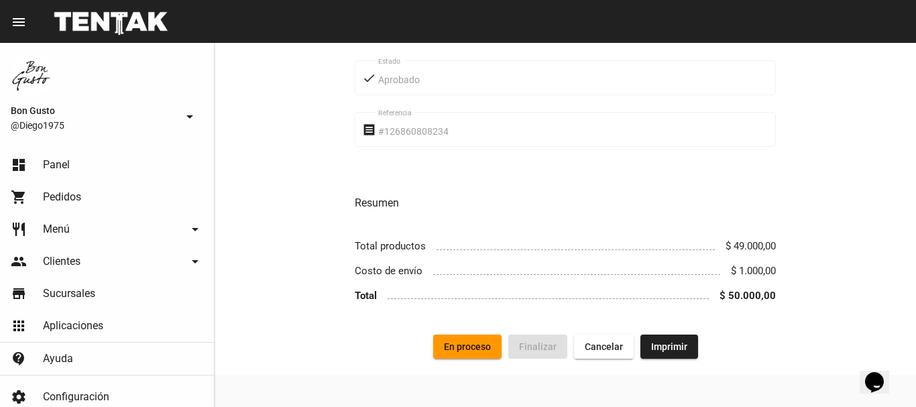
click at [472, 335] on button "En proceso" at bounding box center [467, 347] width 68 height 24
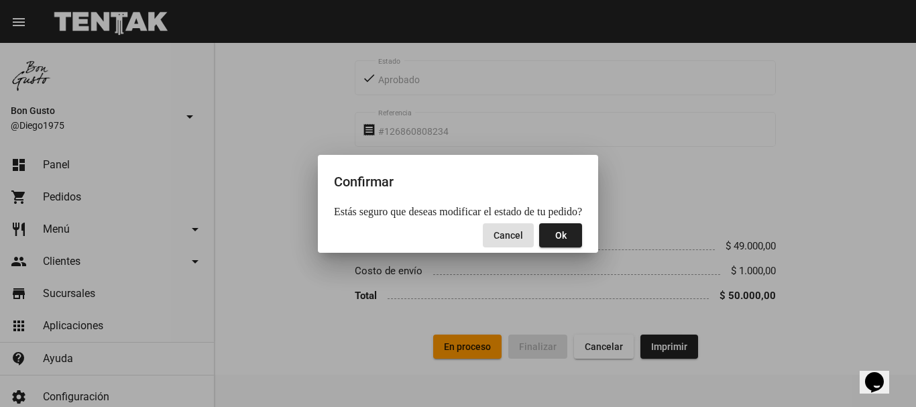
click at [555, 238] on span "Ok" at bounding box center [560, 235] width 11 height 11
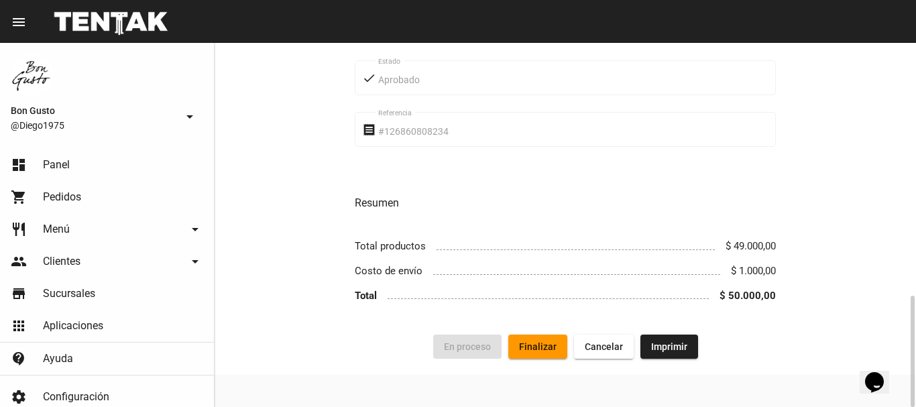
drag, startPoint x: 585, startPoint y: 245, endPoint x: 636, endPoint y: 264, distance: 54.3
click at [585, 246] on span at bounding box center [575, 244] width 278 height 12
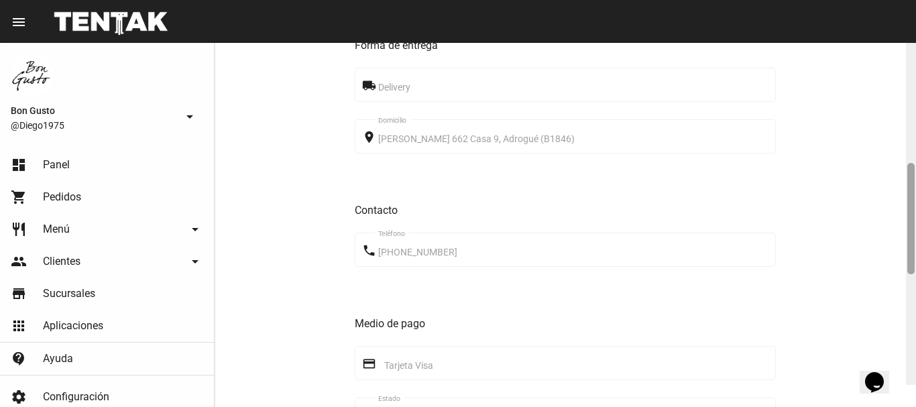
scroll to position [322, 0]
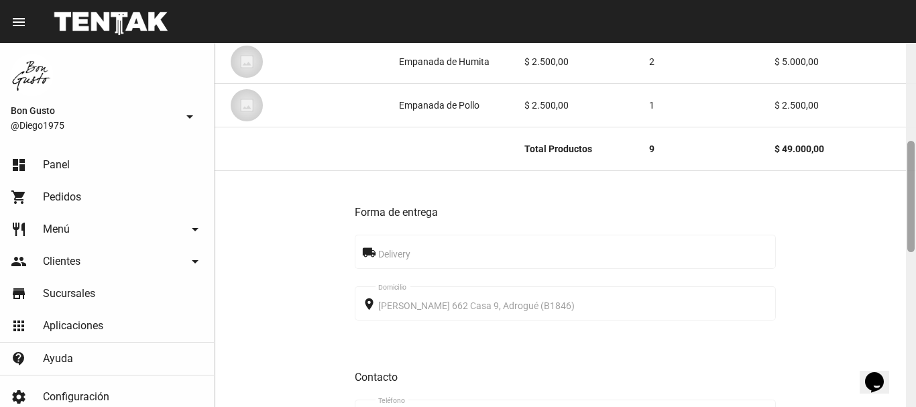
drag, startPoint x: 912, startPoint y: 326, endPoint x: 915, endPoint y: 172, distance: 154.2
click at [915, 172] on div at bounding box center [911, 225] width 10 height 364
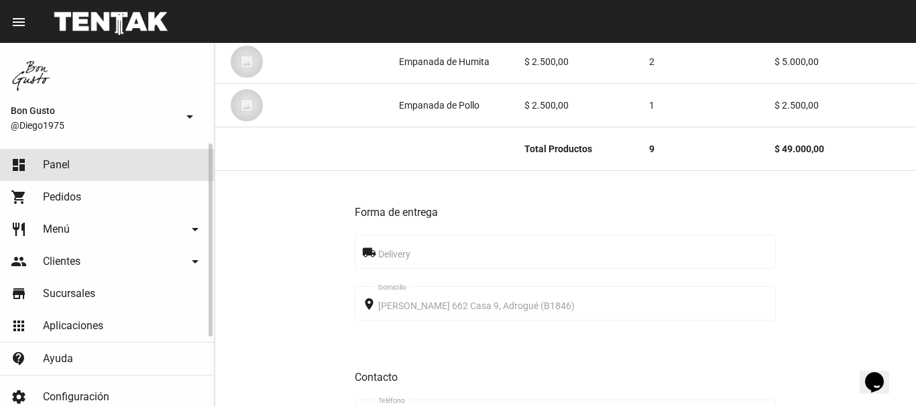
click at [103, 162] on link "dashboard Panel" at bounding box center [107, 165] width 214 height 32
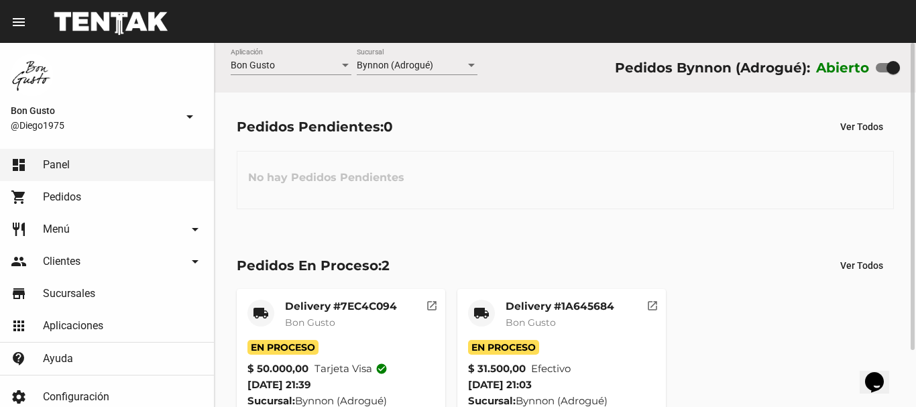
scroll to position [67, 0]
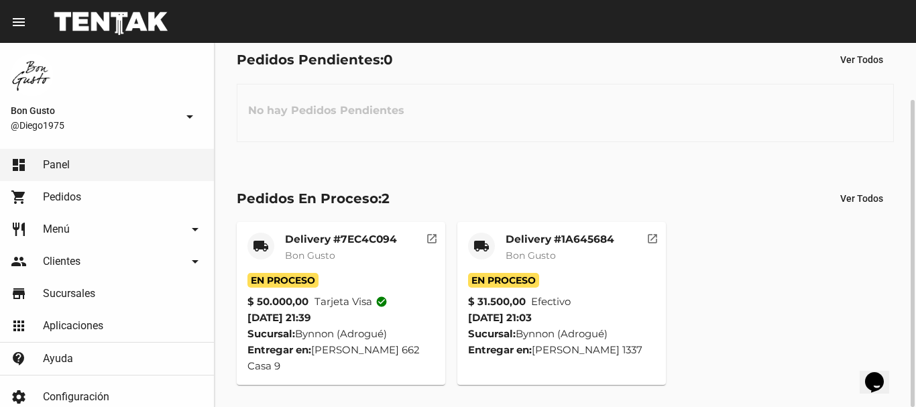
click at [651, 241] on mat-icon "open_in_new" at bounding box center [652, 237] width 12 height 12
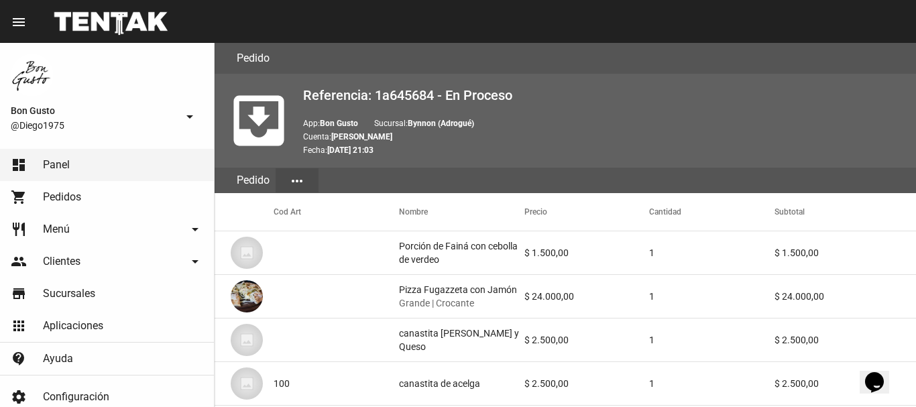
scroll to position [679, 0]
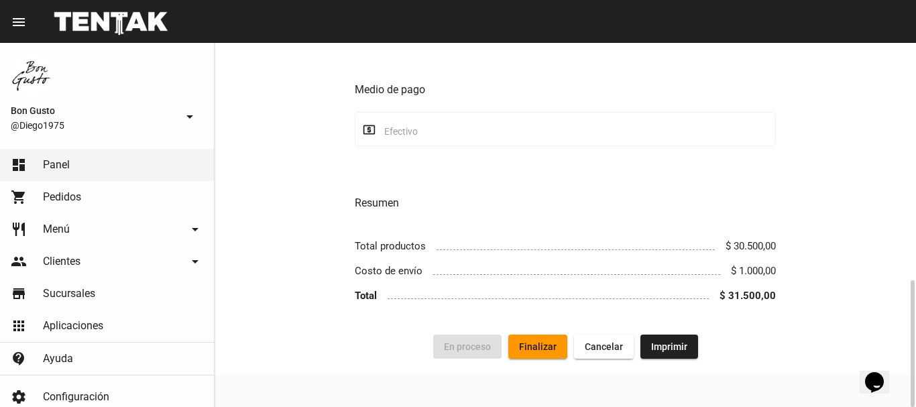
drag, startPoint x: 544, startPoint y: 323, endPoint x: 542, endPoint y: 335, distance: 11.6
click at [543, 330] on div "Forma de entrega local_shipping Delivery place Frías 1337, Adrogué (1846) Domic…" at bounding box center [565, 52] width 701 height 565
click at [538, 339] on button "Finalizar" at bounding box center [537, 347] width 59 height 24
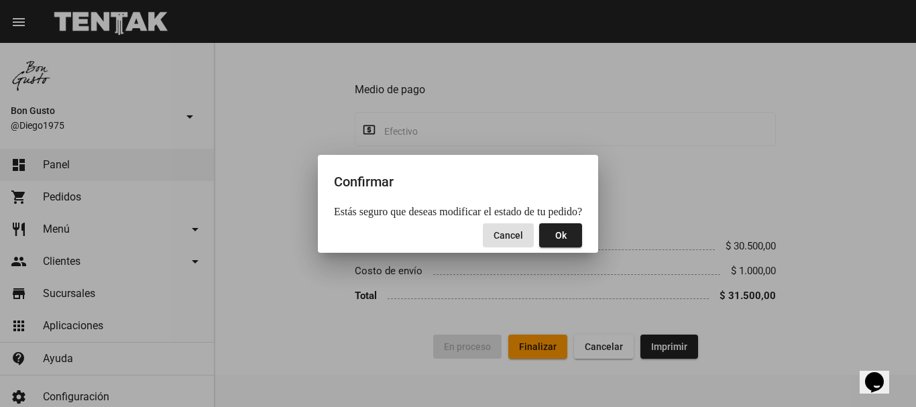
click at [555, 231] on span "Ok" at bounding box center [560, 235] width 11 height 11
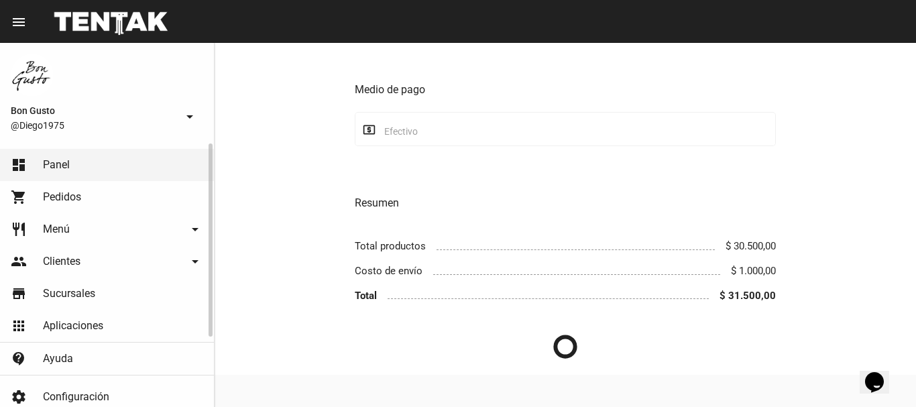
click at [167, 154] on link "dashboard Panel" at bounding box center [107, 165] width 214 height 32
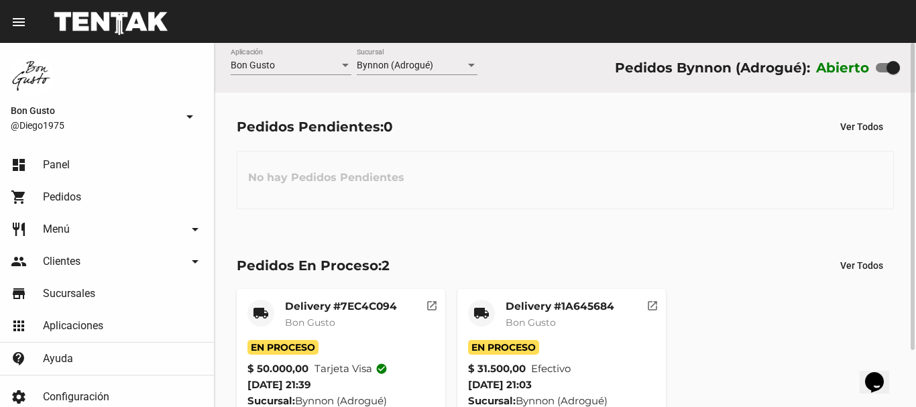
scroll to position [67, 0]
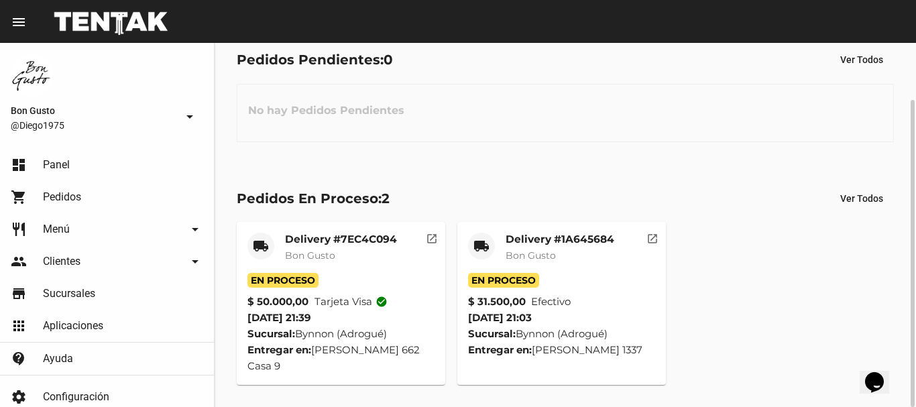
click at [650, 243] on mat-icon "open_in_new" at bounding box center [652, 237] width 12 height 12
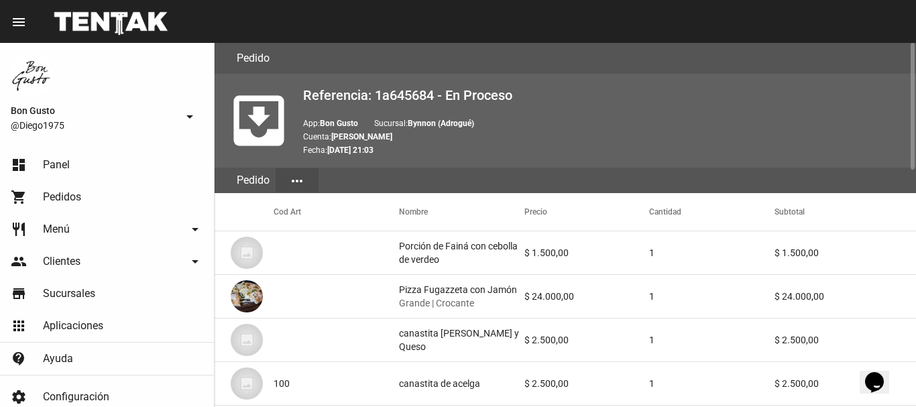
scroll to position [679, 0]
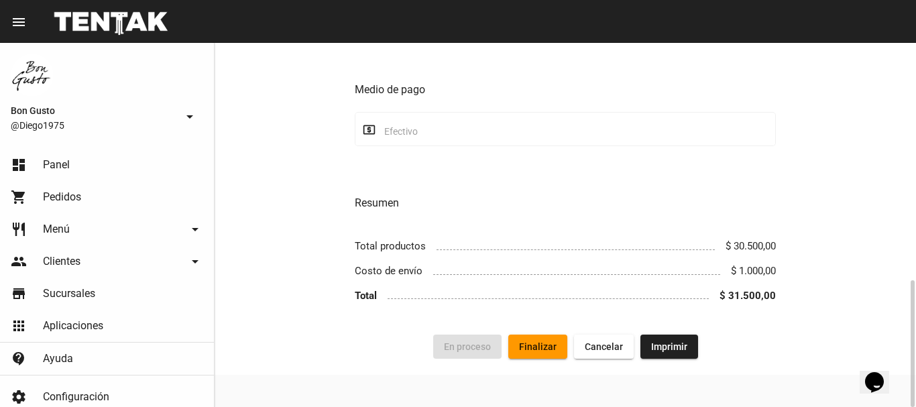
click at [534, 347] on span "Finalizar" at bounding box center [538, 346] width 38 height 11
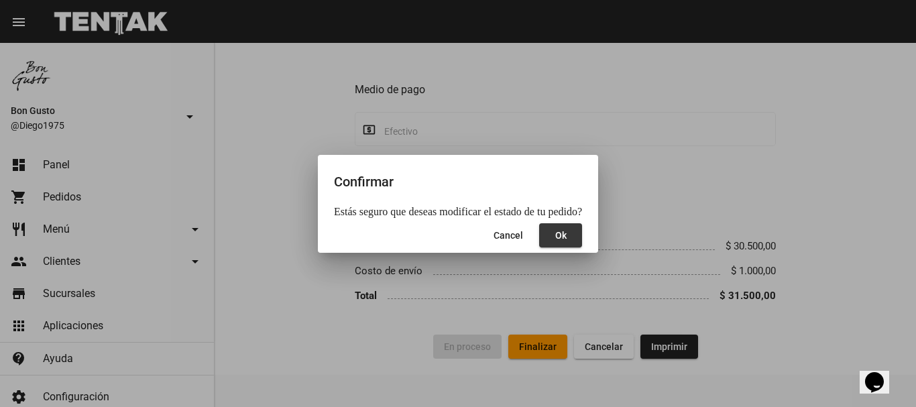
click at [557, 238] on span "Ok" at bounding box center [560, 235] width 11 height 11
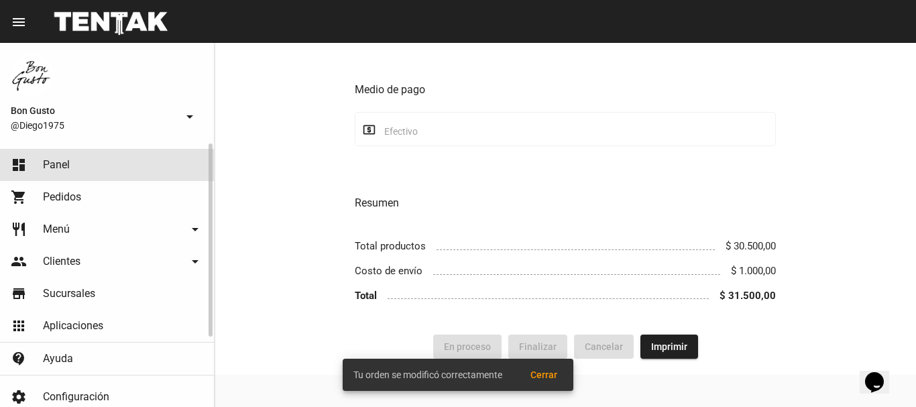
click at [47, 165] on span "Panel" at bounding box center [56, 164] width 27 height 13
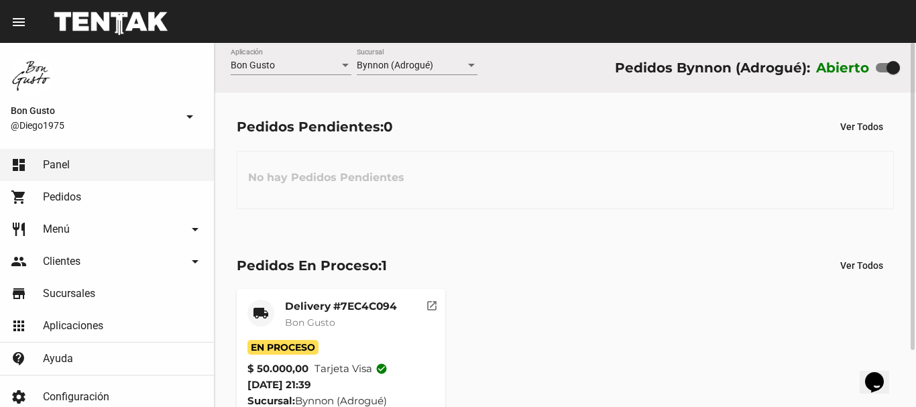
scroll to position [67, 0]
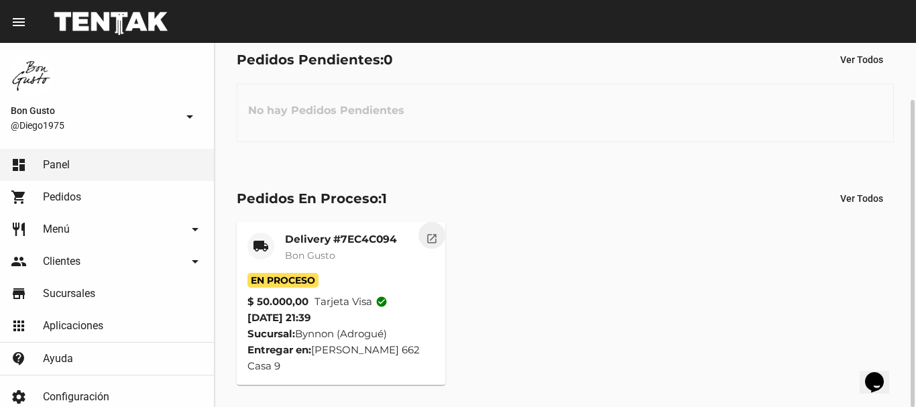
click at [437, 231] on mat-icon "open_in_new" at bounding box center [432, 237] width 12 height 12
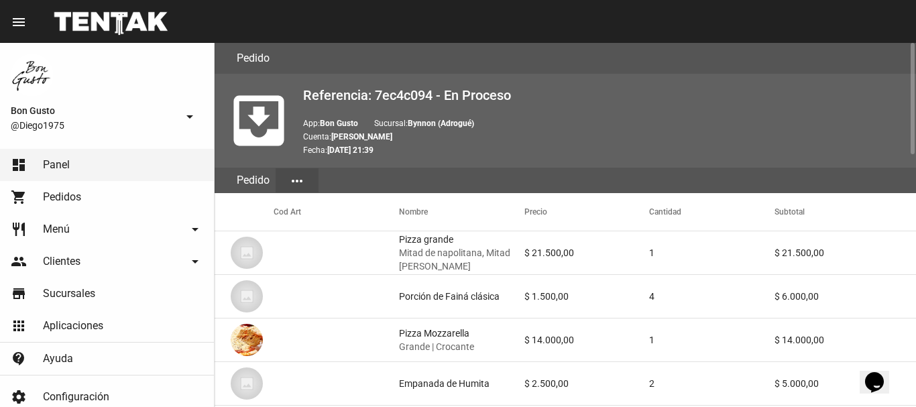
click at [437, 230] on mat-header-cell "Nombre" at bounding box center [461, 212] width 125 height 38
drag, startPoint x: 437, startPoint y: 230, endPoint x: 813, endPoint y: 310, distance: 384.4
click at [532, 247] on mat-table "Cod Art Nombre Precio Cantidad Subtotal Pizza grande Mitad de napolitana, Mitad…" at bounding box center [565, 343] width 701 height 300
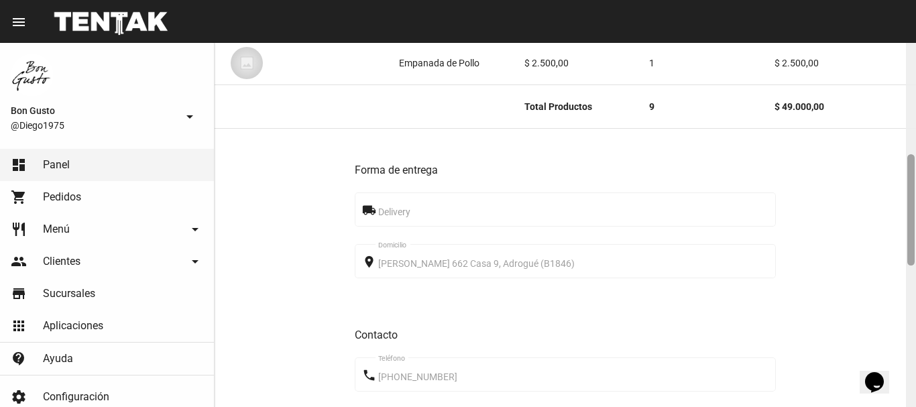
drag, startPoint x: 915, startPoint y: 95, endPoint x: 915, endPoint y: 404, distance: 309.7
click at [915, 404] on div at bounding box center [911, 225] width 10 height 364
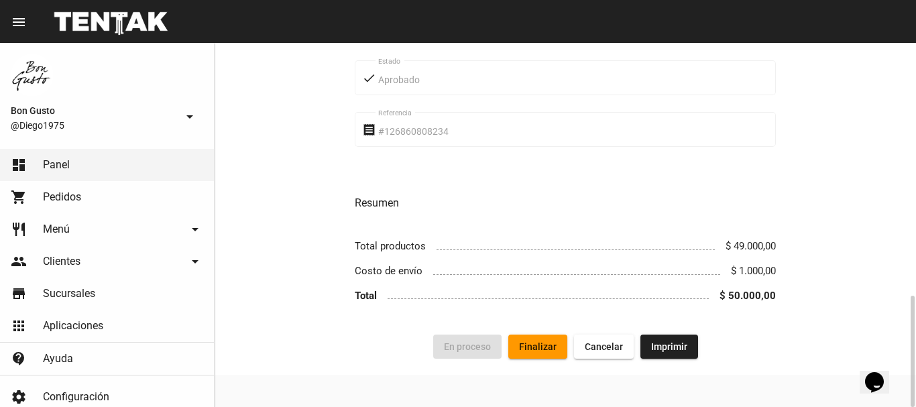
click at [542, 343] on span "Finalizar" at bounding box center [538, 346] width 38 height 11
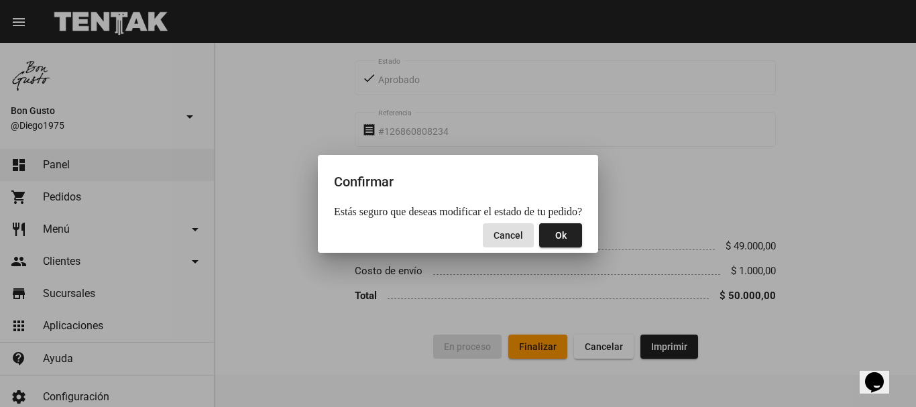
click at [554, 227] on button "Ok" at bounding box center [560, 235] width 43 height 24
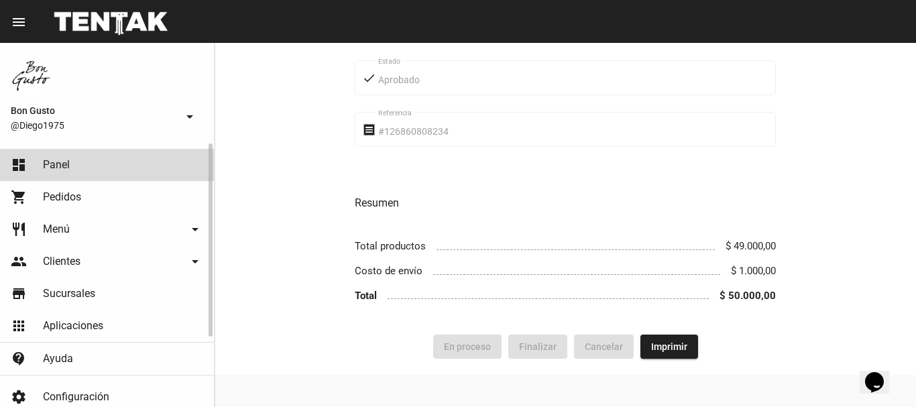
click at [107, 168] on link "dashboard Panel" at bounding box center [107, 165] width 214 height 32
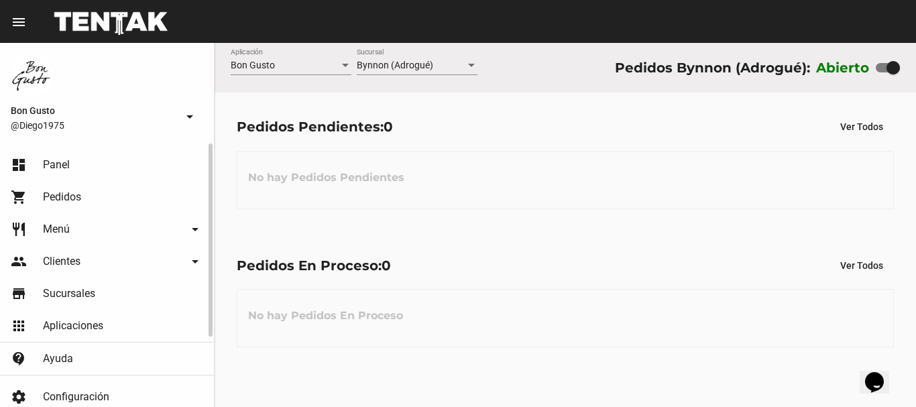
click at [52, 186] on link "shopping_cart Pedidos" at bounding box center [107, 197] width 214 height 32
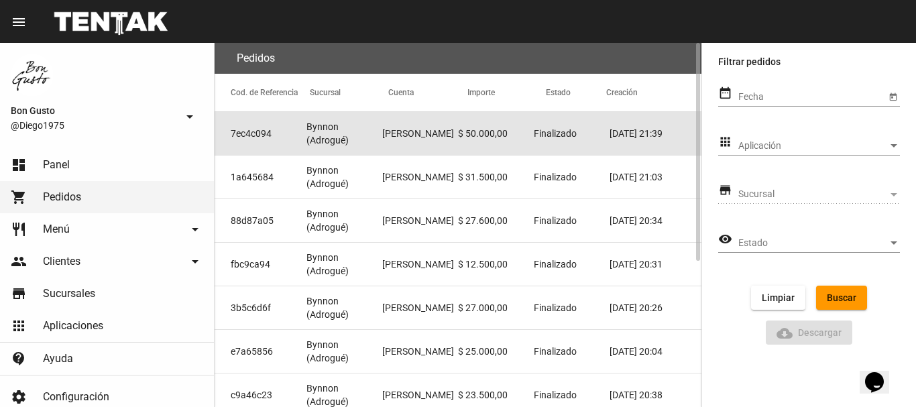
click at [522, 138] on mat-cell "$ 50.000,00" at bounding box center [496, 133] width 76 height 43
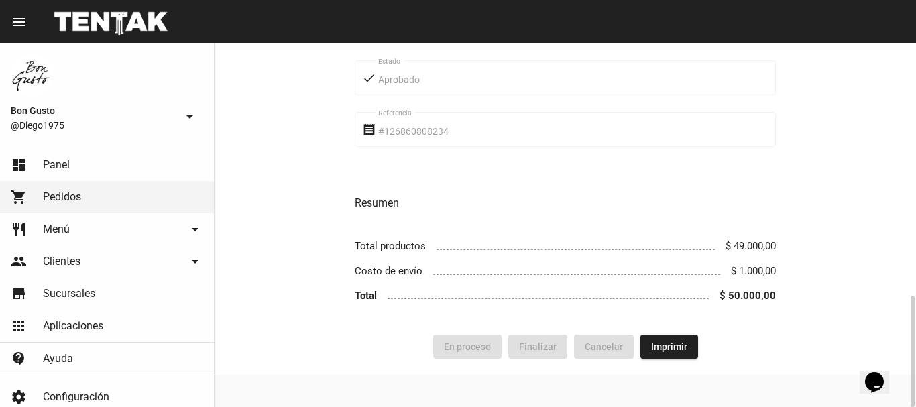
scroll to position [379, 0]
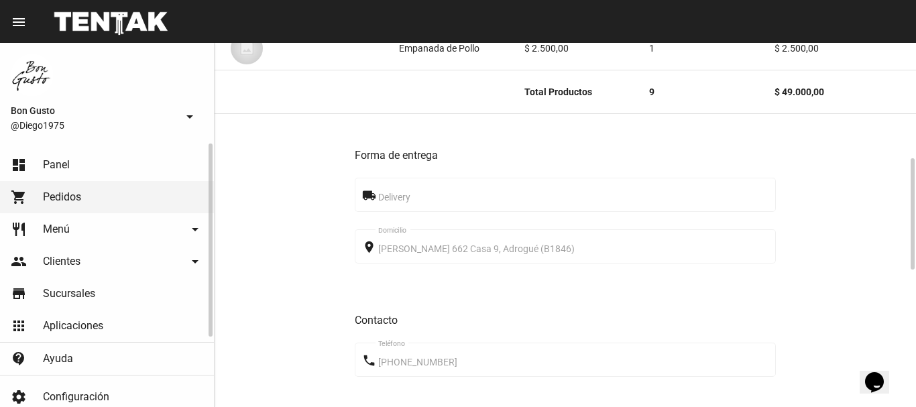
click at [72, 174] on link "dashboard Panel" at bounding box center [107, 165] width 214 height 32
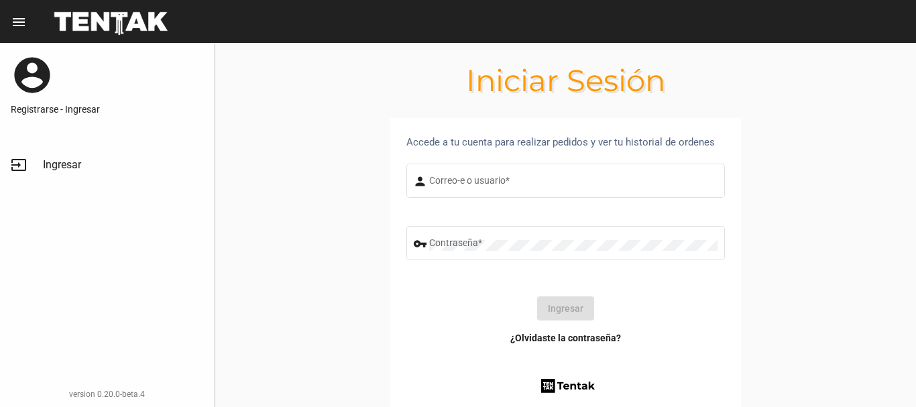
type input "diego1975"
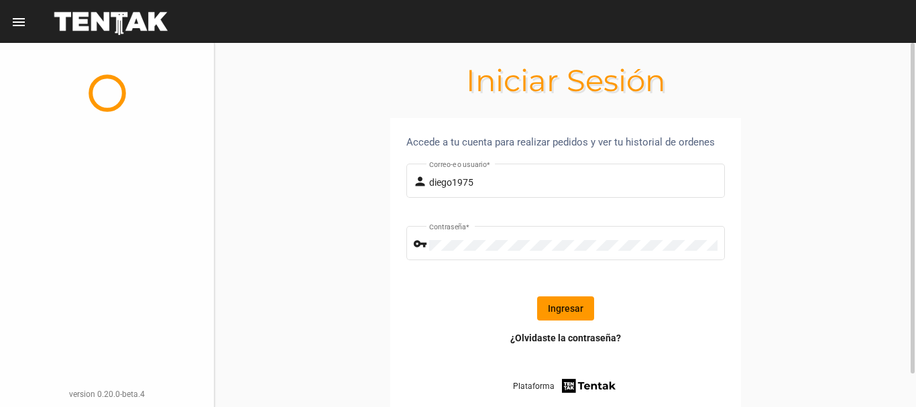
click at [576, 310] on button "Ingresar" at bounding box center [565, 308] width 57 height 24
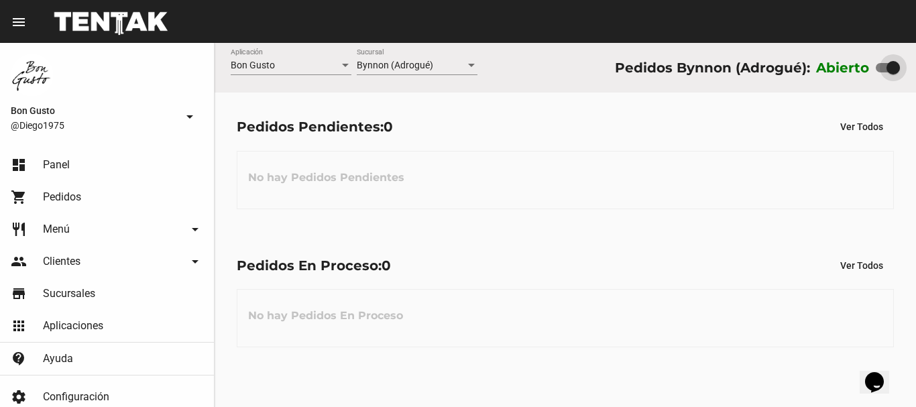
click at [887, 62] on div at bounding box center [892, 67] width 13 height 13
click at [882, 72] on input "checkbox" at bounding box center [881, 72] width 1 height 1
checkbox input "false"
